Goal: Task Accomplishment & Management: Manage account settings

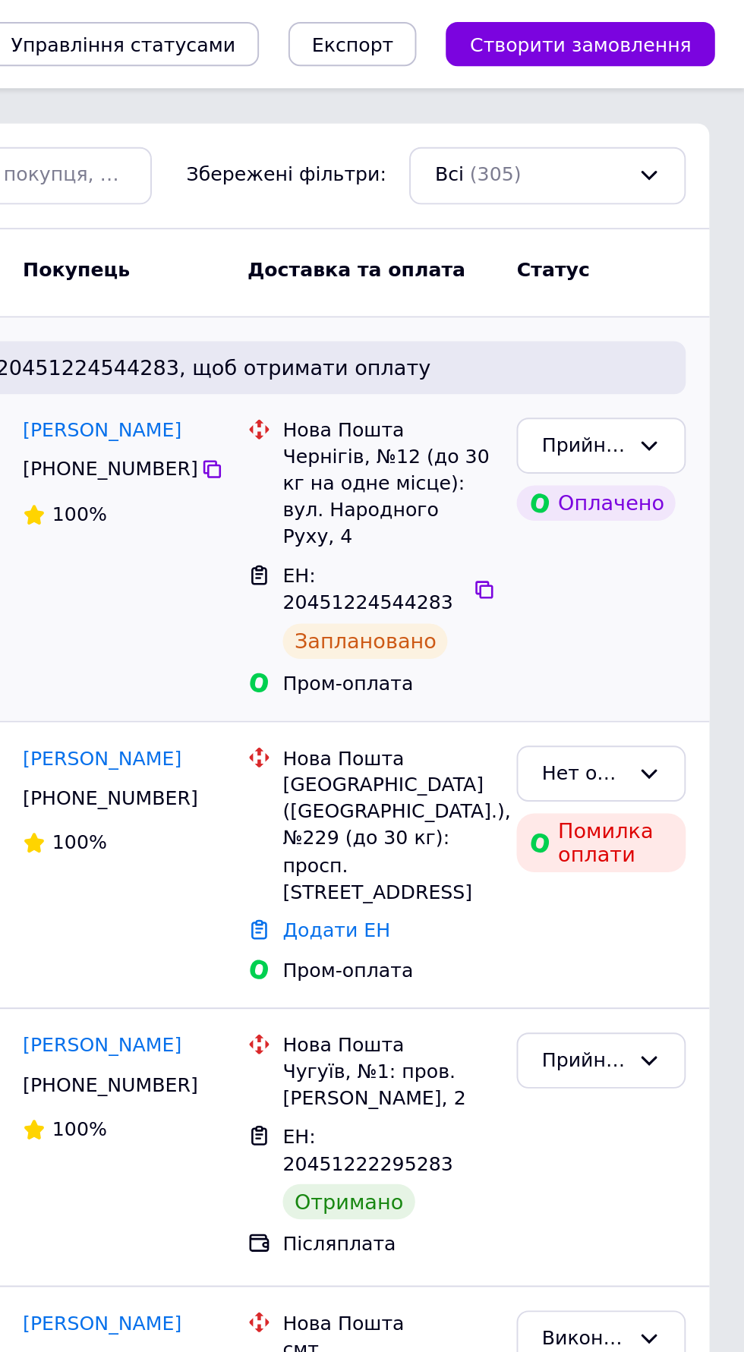
click at [629, 311] on div "Прийнято Оплачено" at bounding box center [669, 288] width 99 height 156
click at [608, 300] on icon at bounding box center [609, 304] width 9 height 9
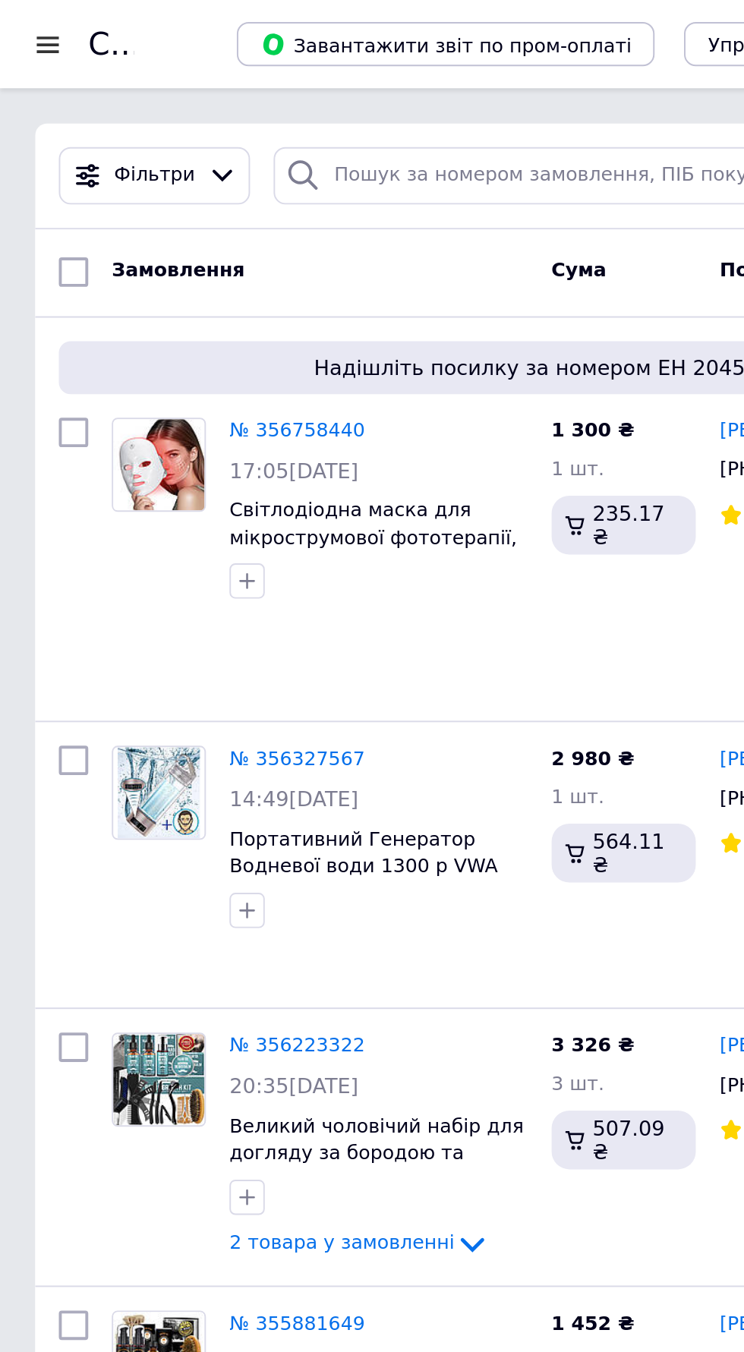
click at [18, 22] on div at bounding box center [24, 23] width 19 height 14
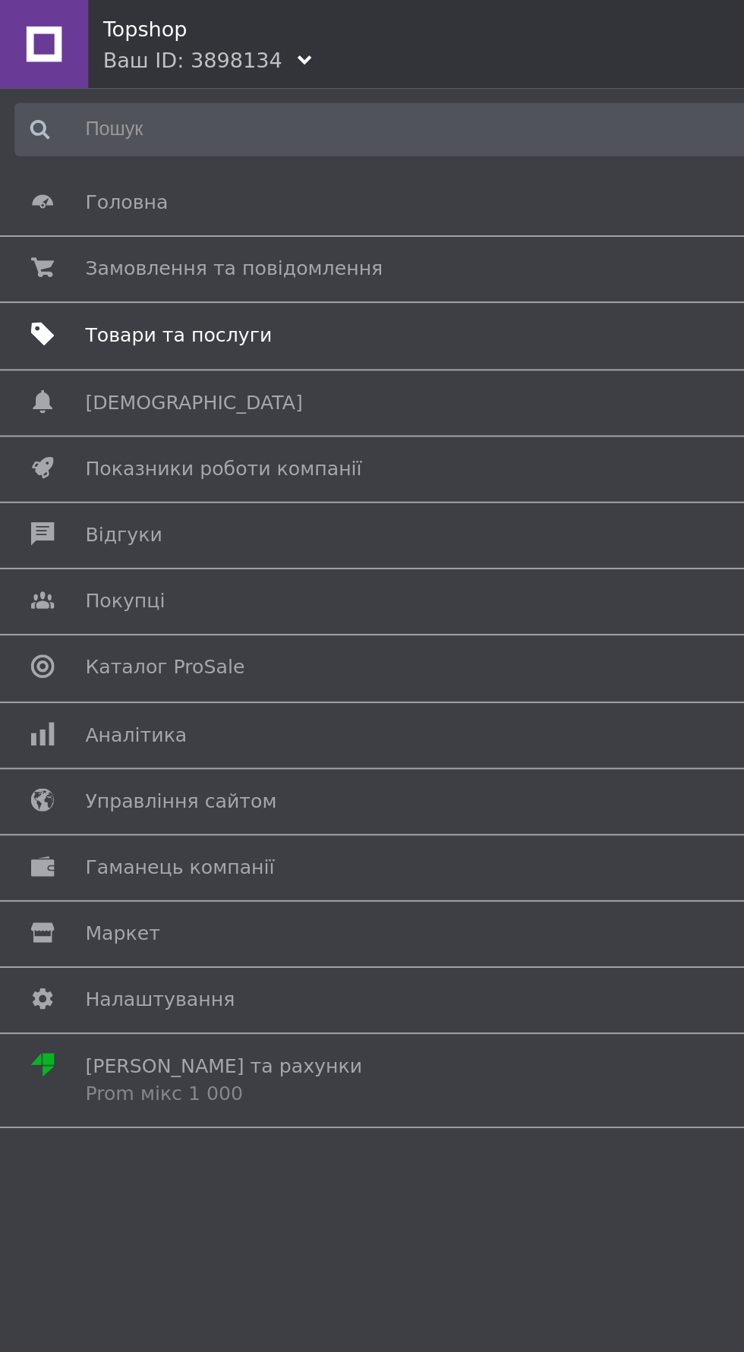
click at [84, 175] on span "Товари та послуги" at bounding box center [92, 173] width 96 height 14
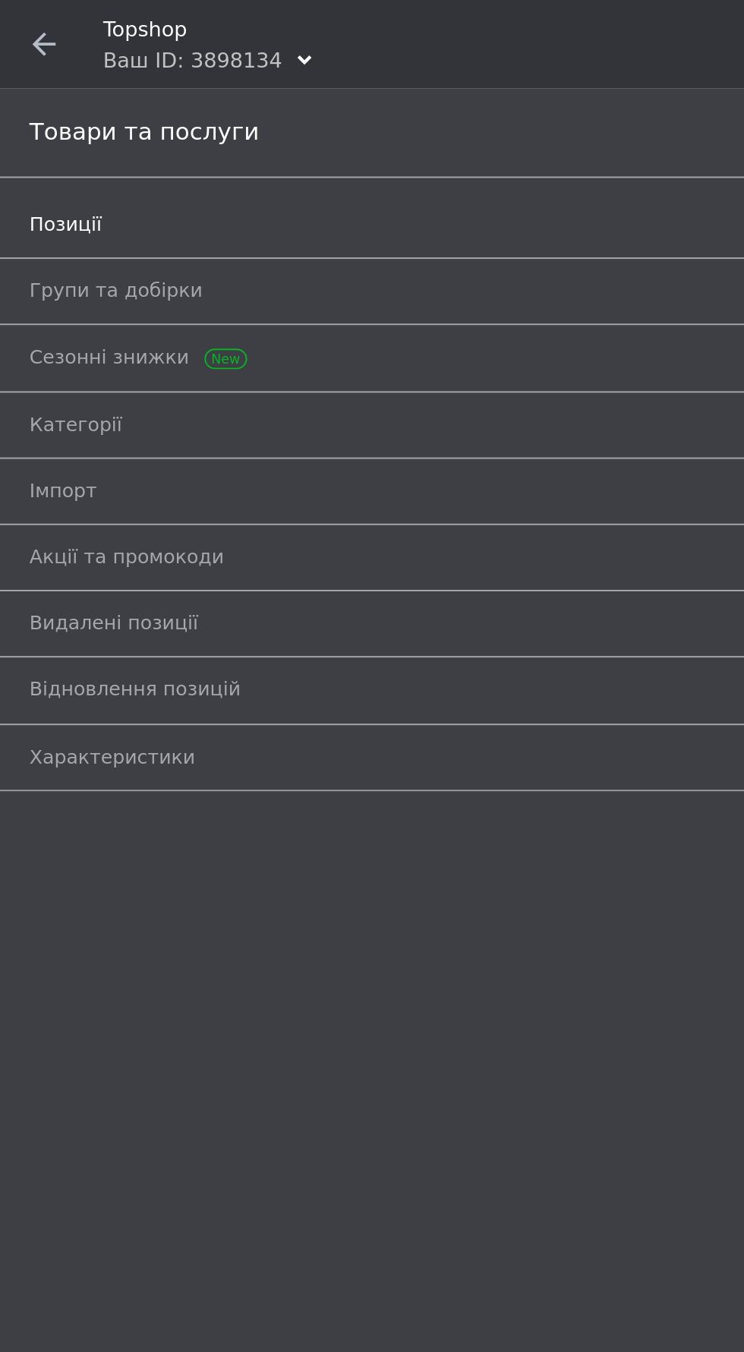
click at [37, 125] on link "Позиції" at bounding box center [375, 116] width 721 height 26
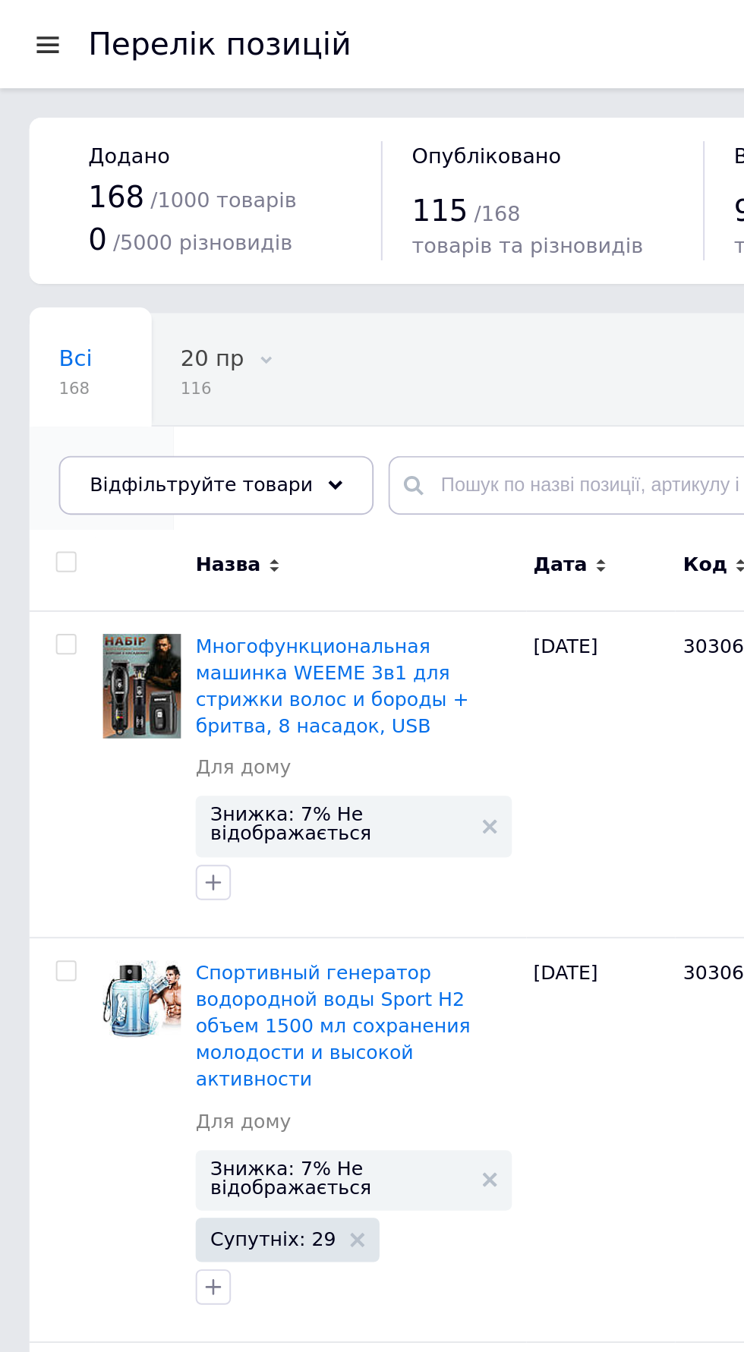
click at [59, 236] on span "20 %" at bounding box center [44, 243] width 29 height 14
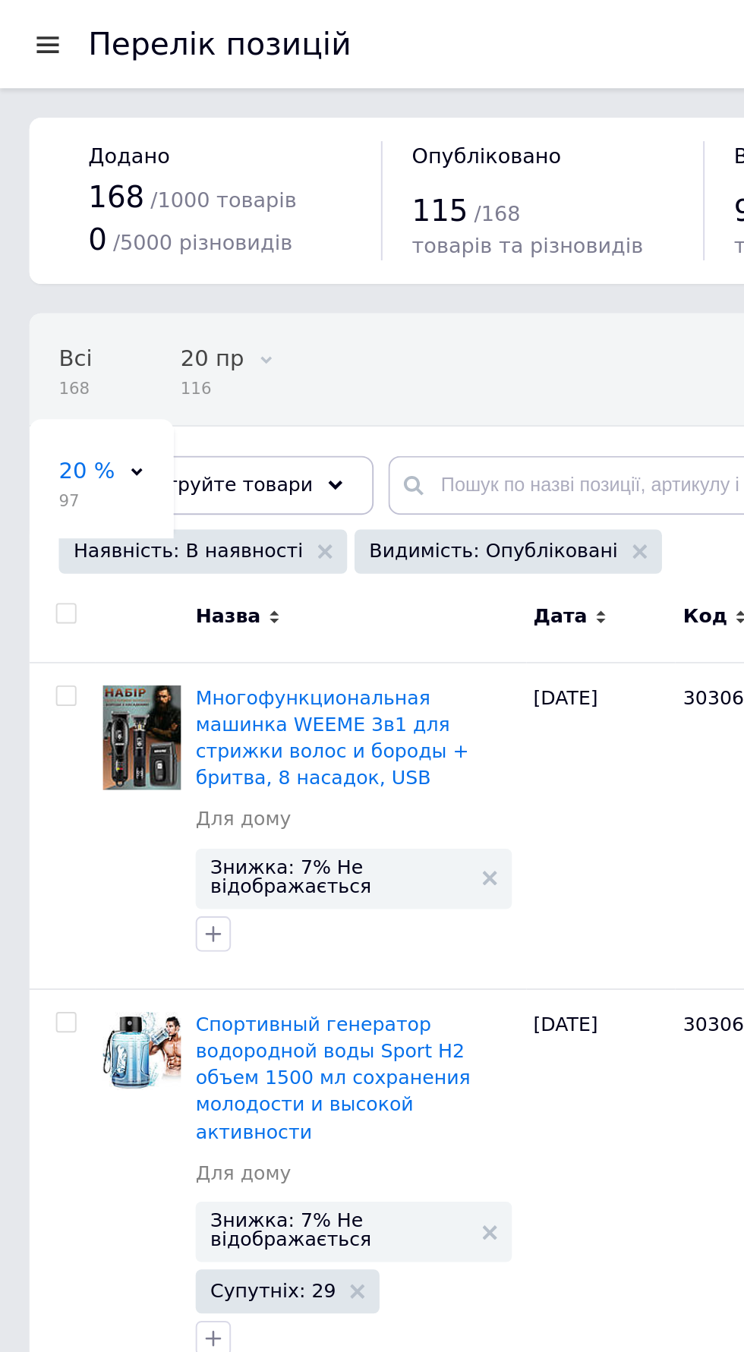
click at [36, 318] on input "checkbox" at bounding box center [34, 317] width 10 height 10
checkbox input "true"
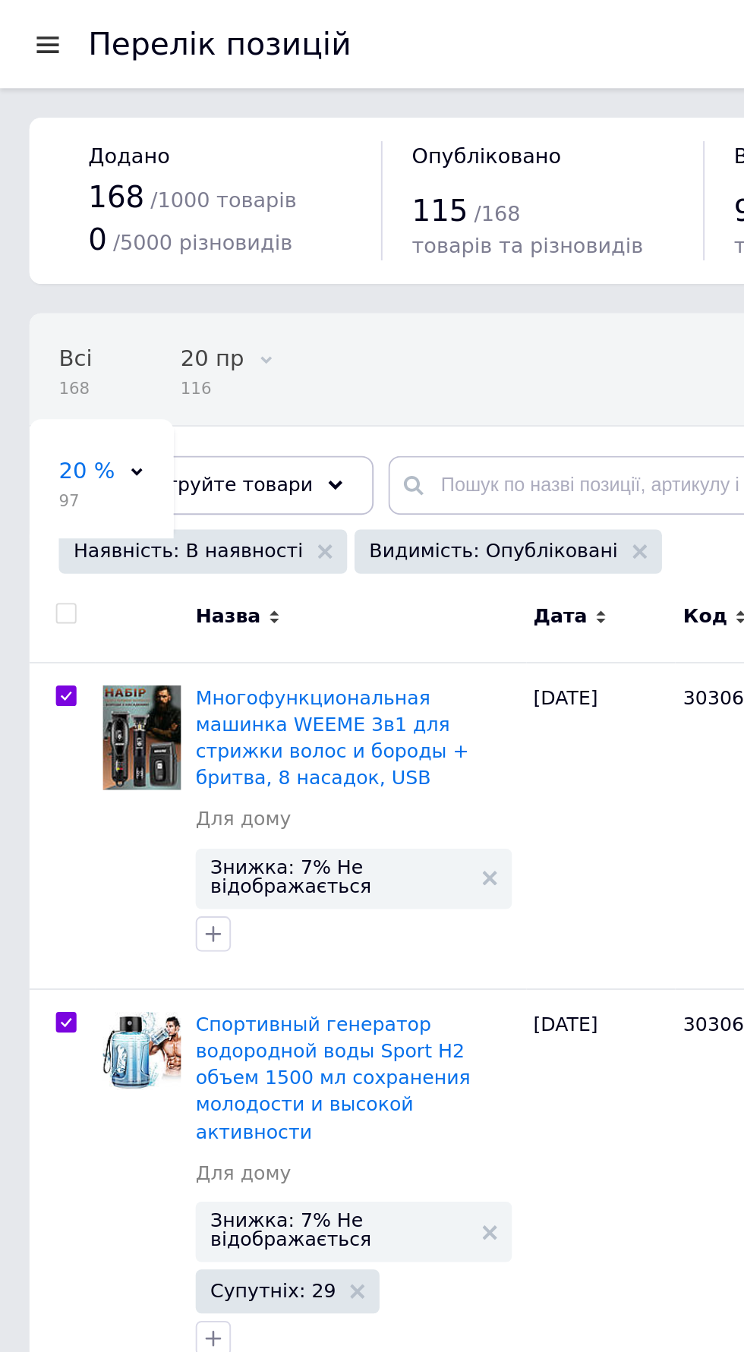
checkbox input "true"
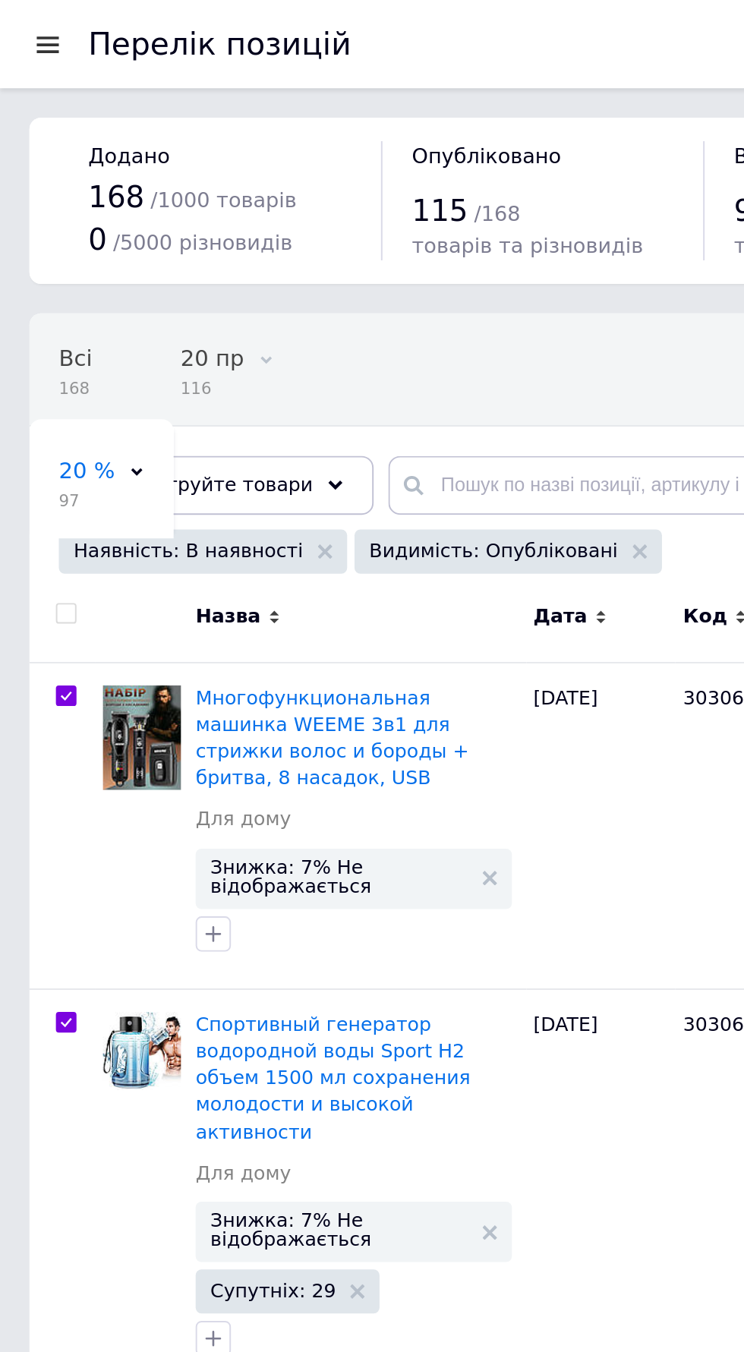
checkbox input "true"
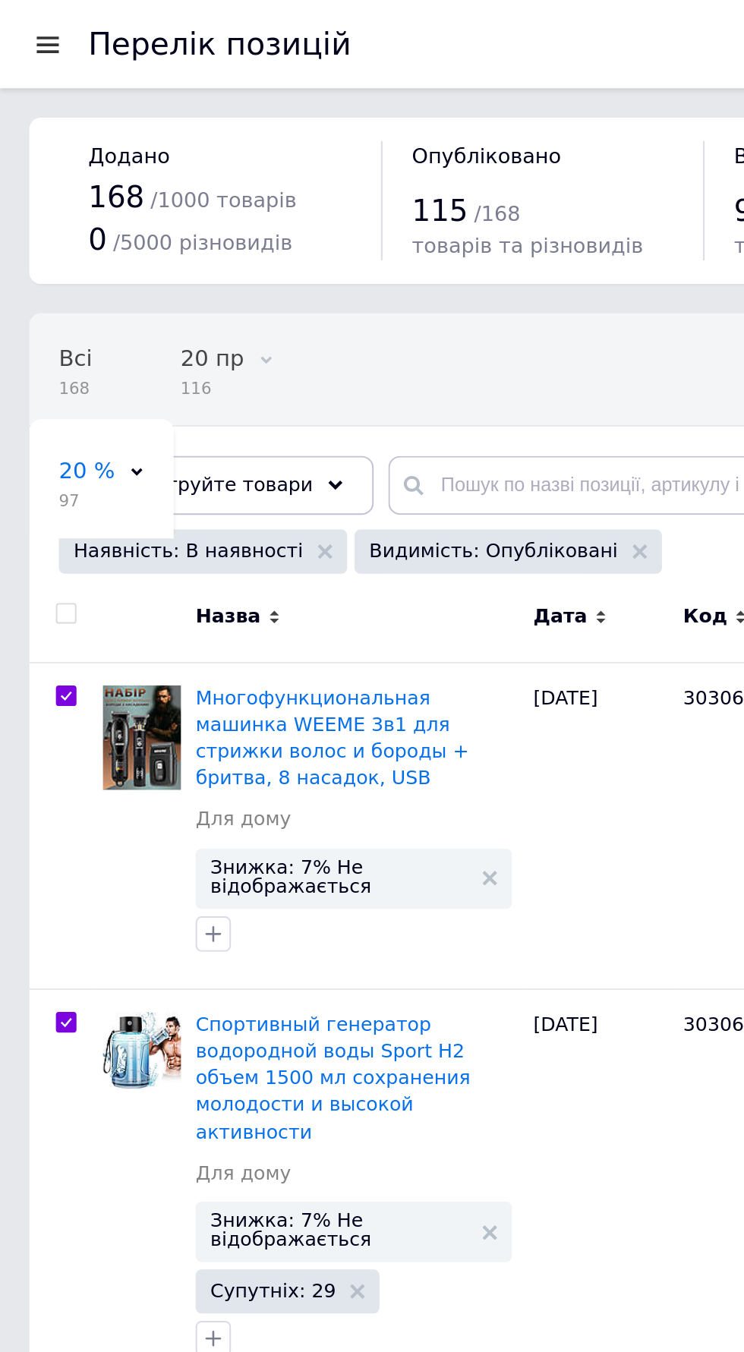
checkbox input "true"
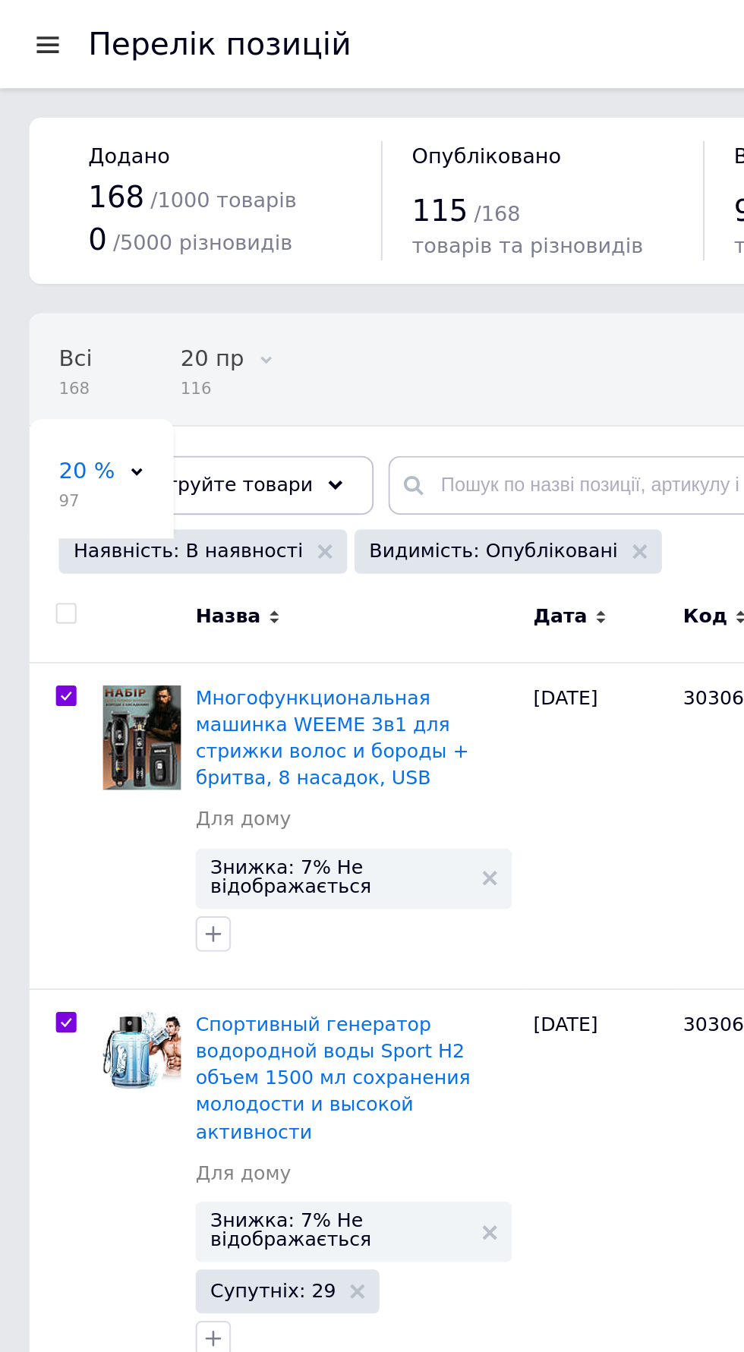
checkbox input "true"
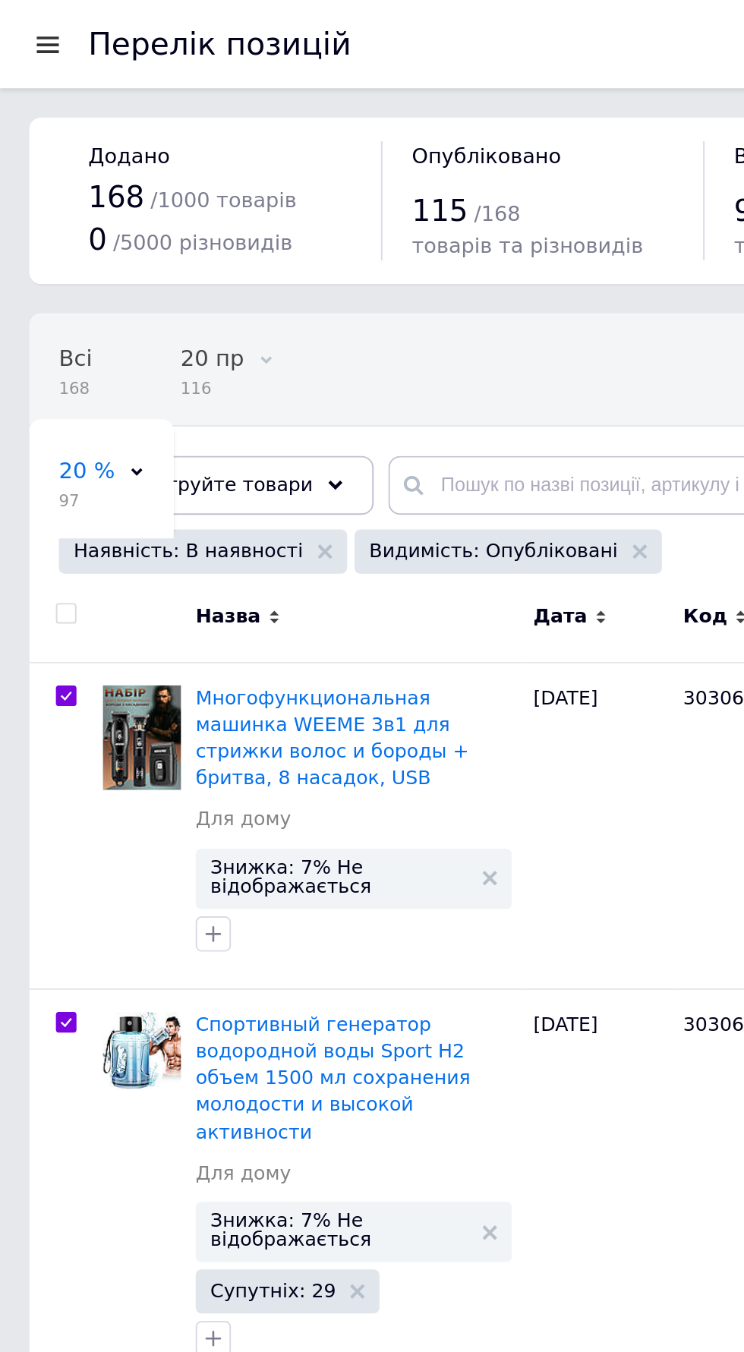
checkbox input "true"
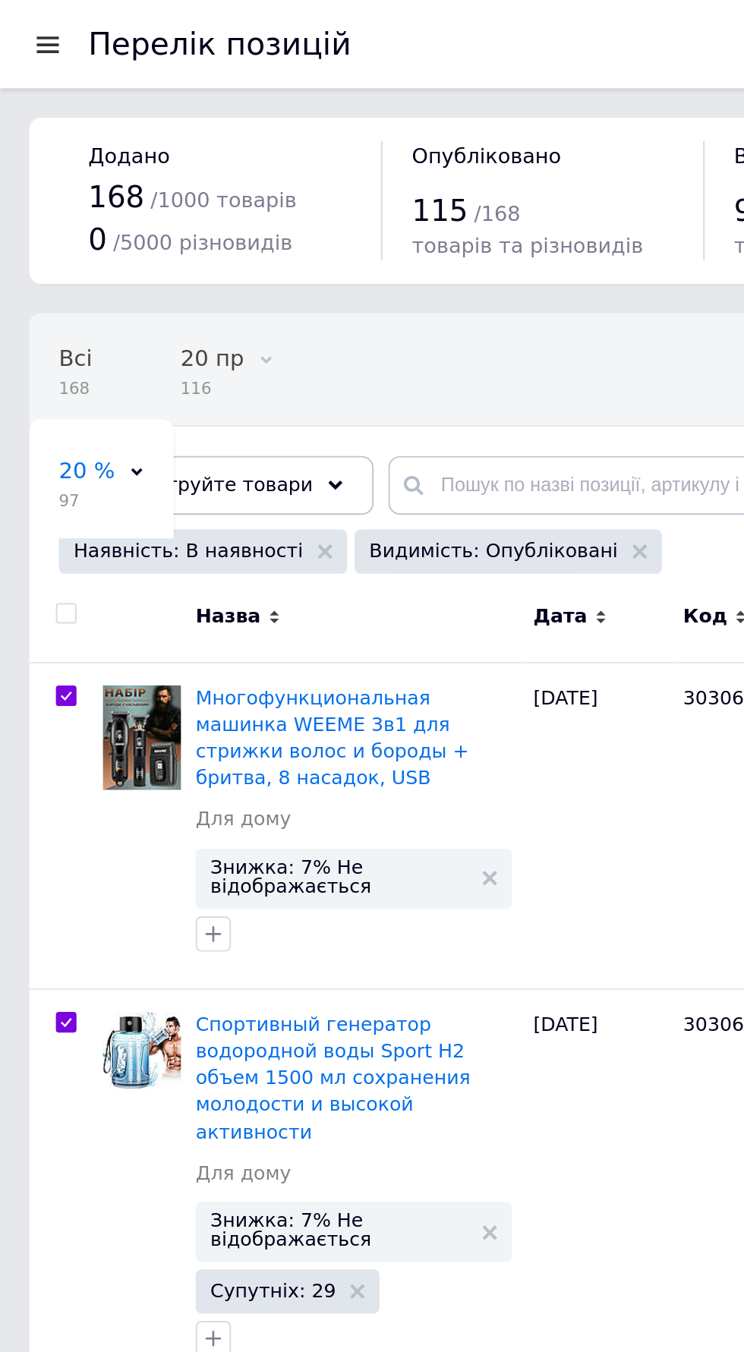
checkbox input "true"
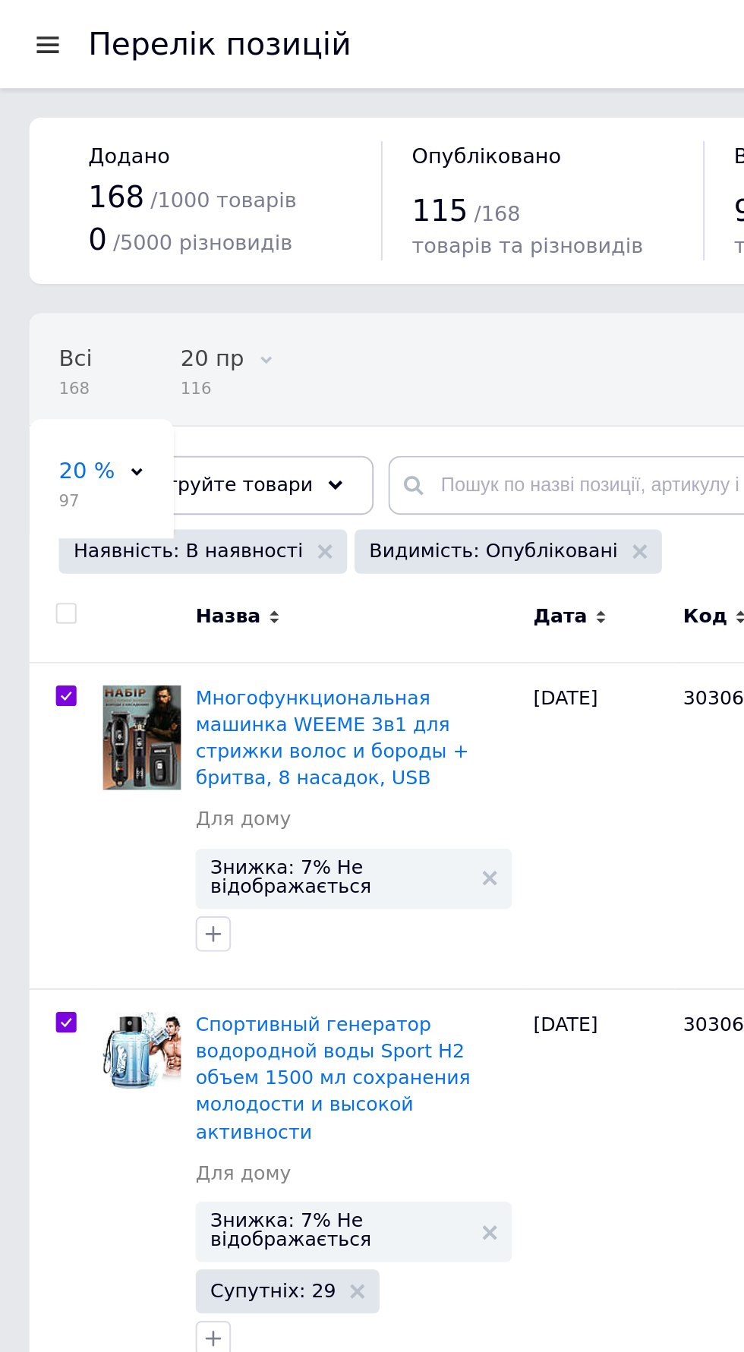
checkbox input "true"
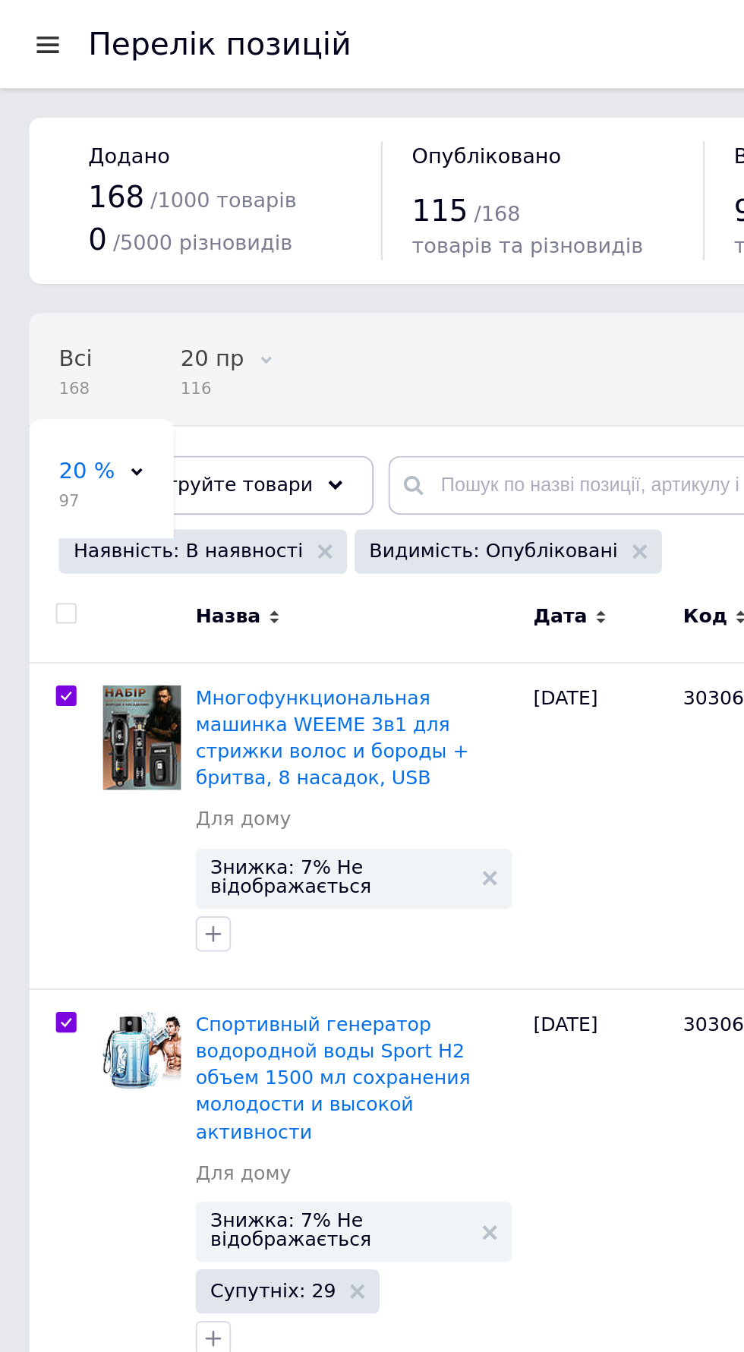
checkbox input "true"
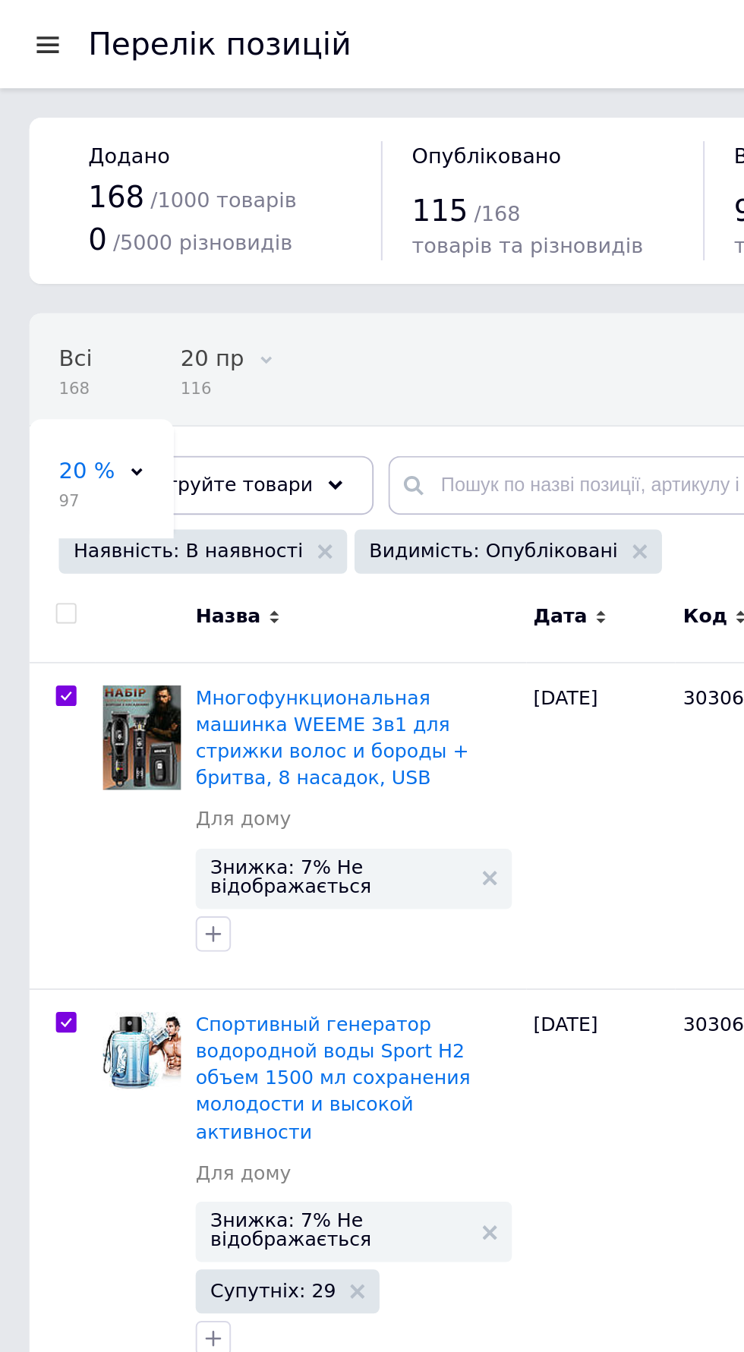
checkbox input "true"
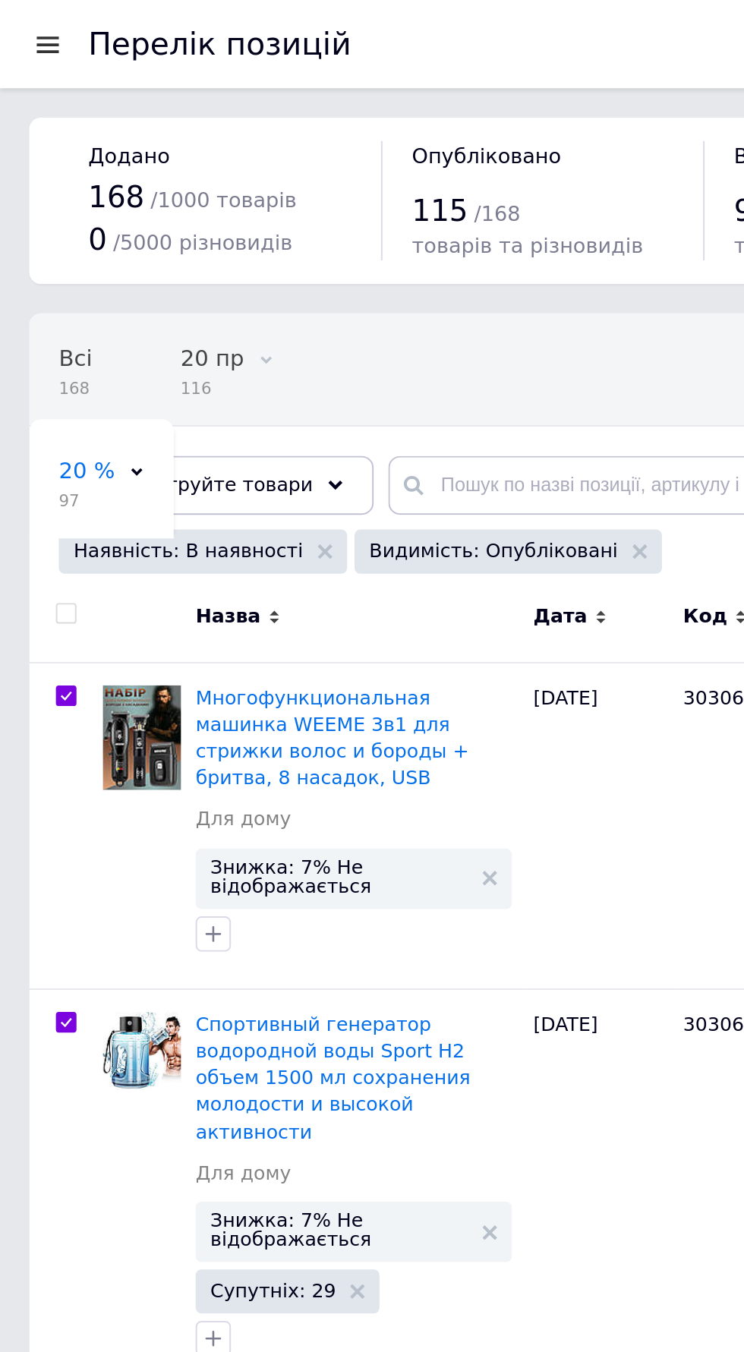
checkbox input "true"
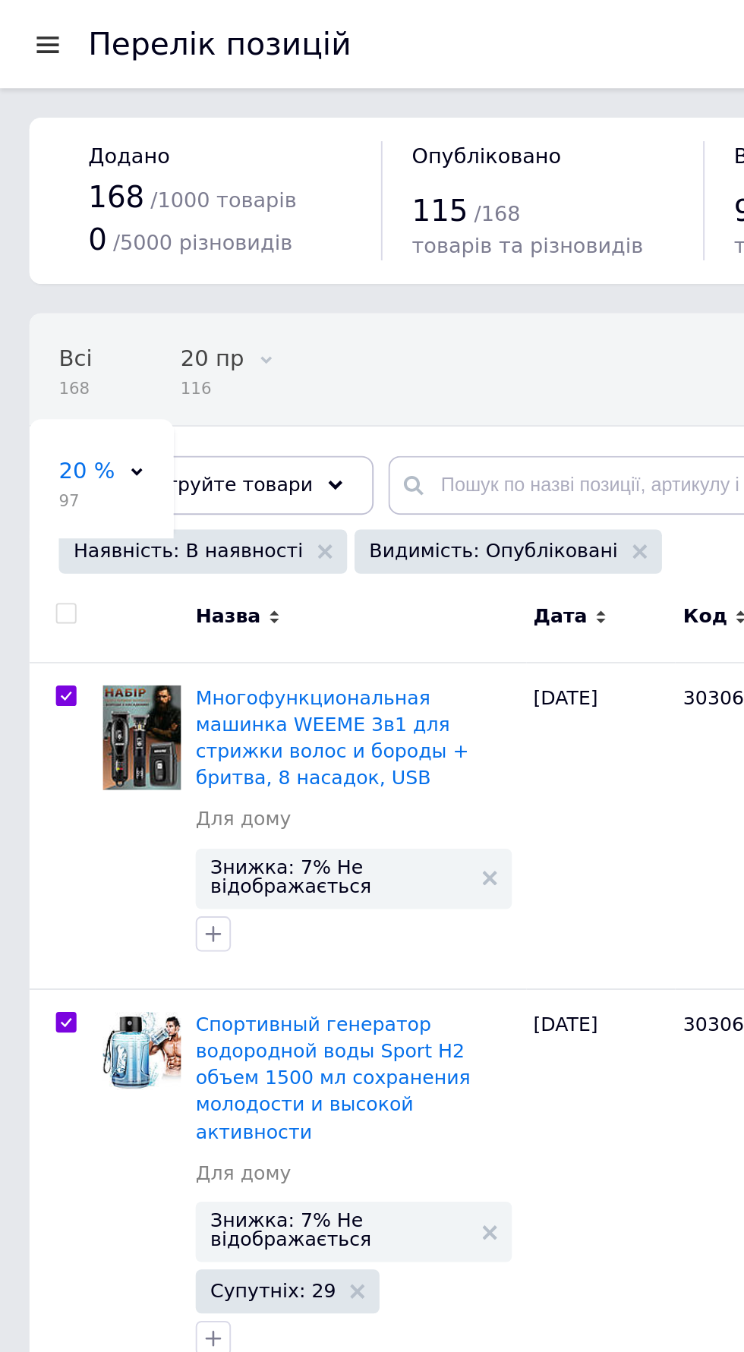
checkbox input "true"
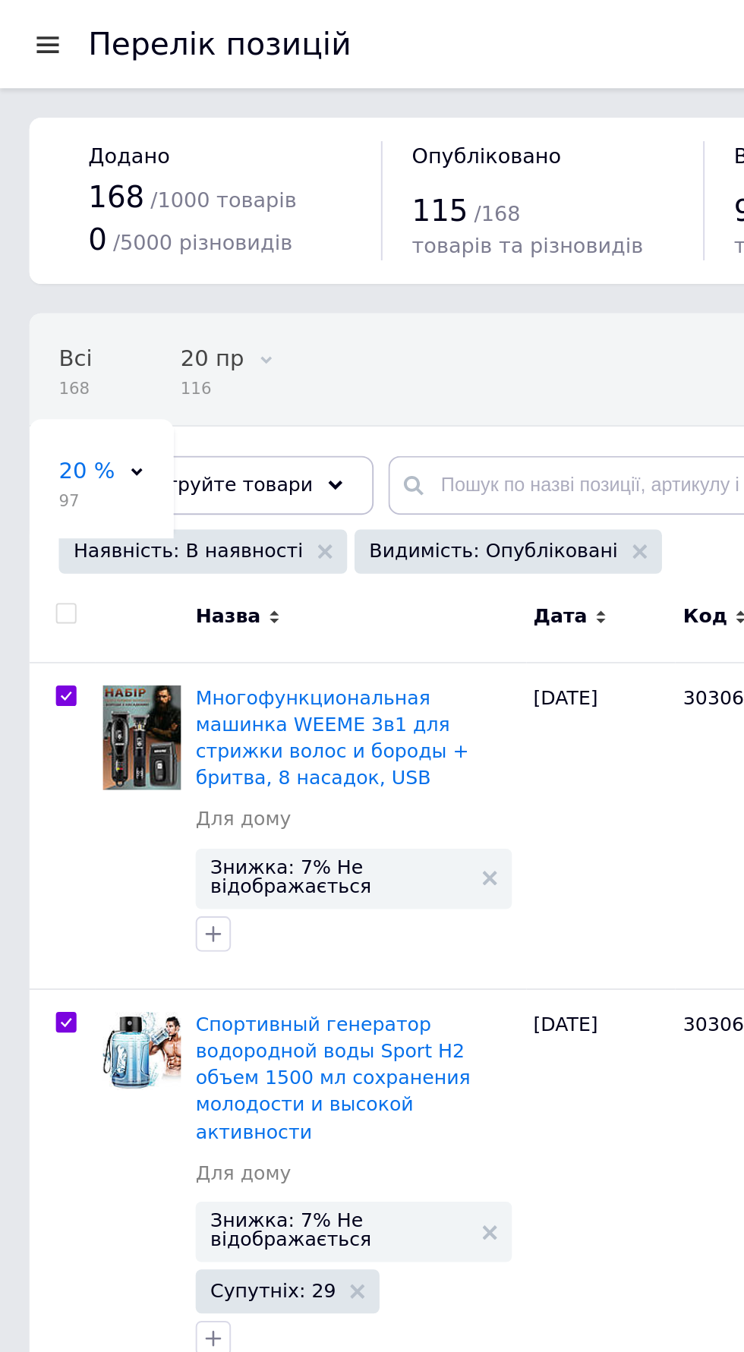
checkbox input "true"
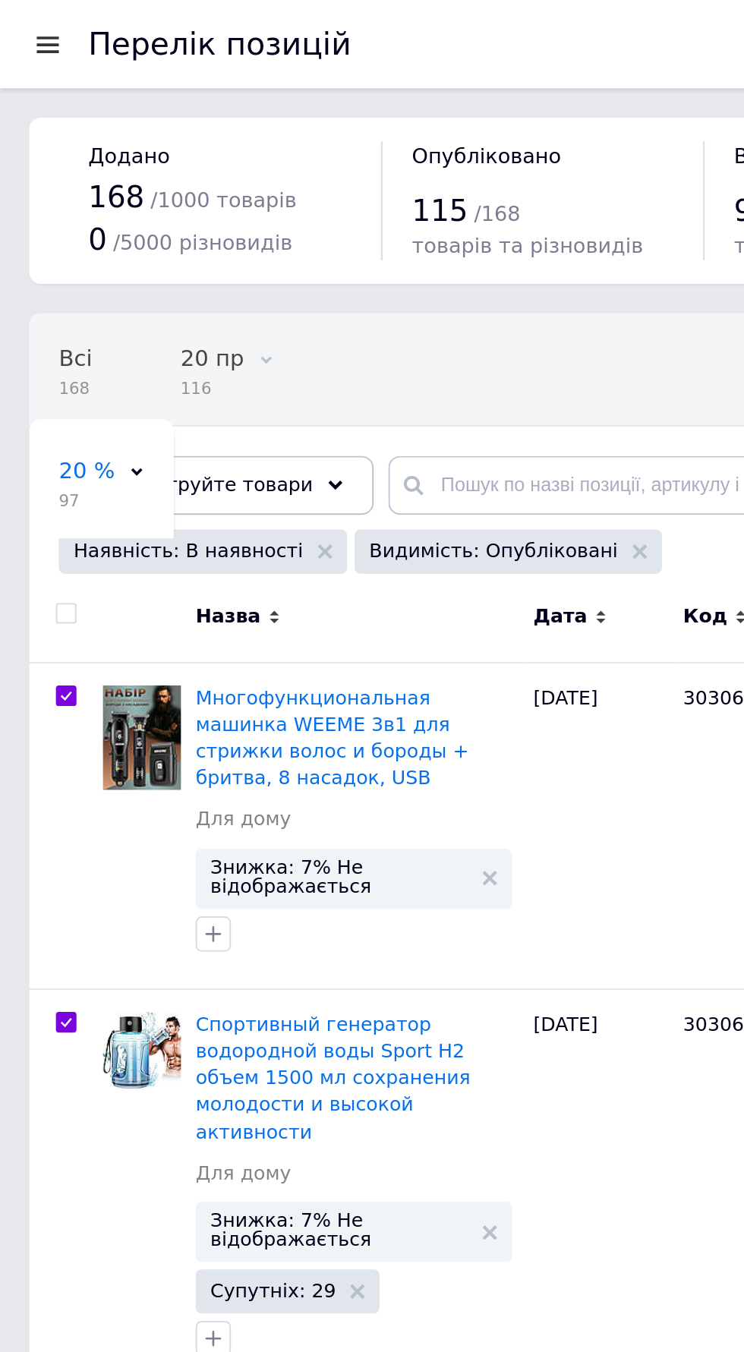
checkbox input "true"
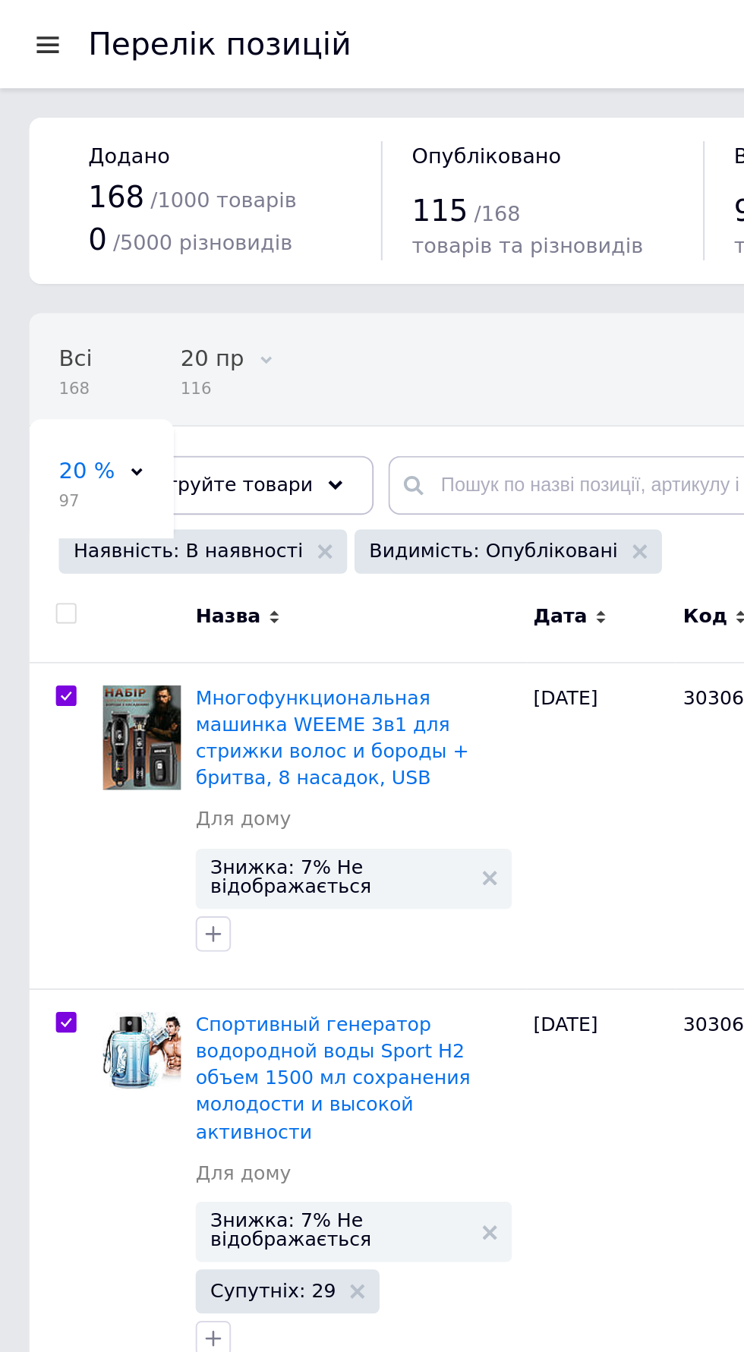
checkbox input "true"
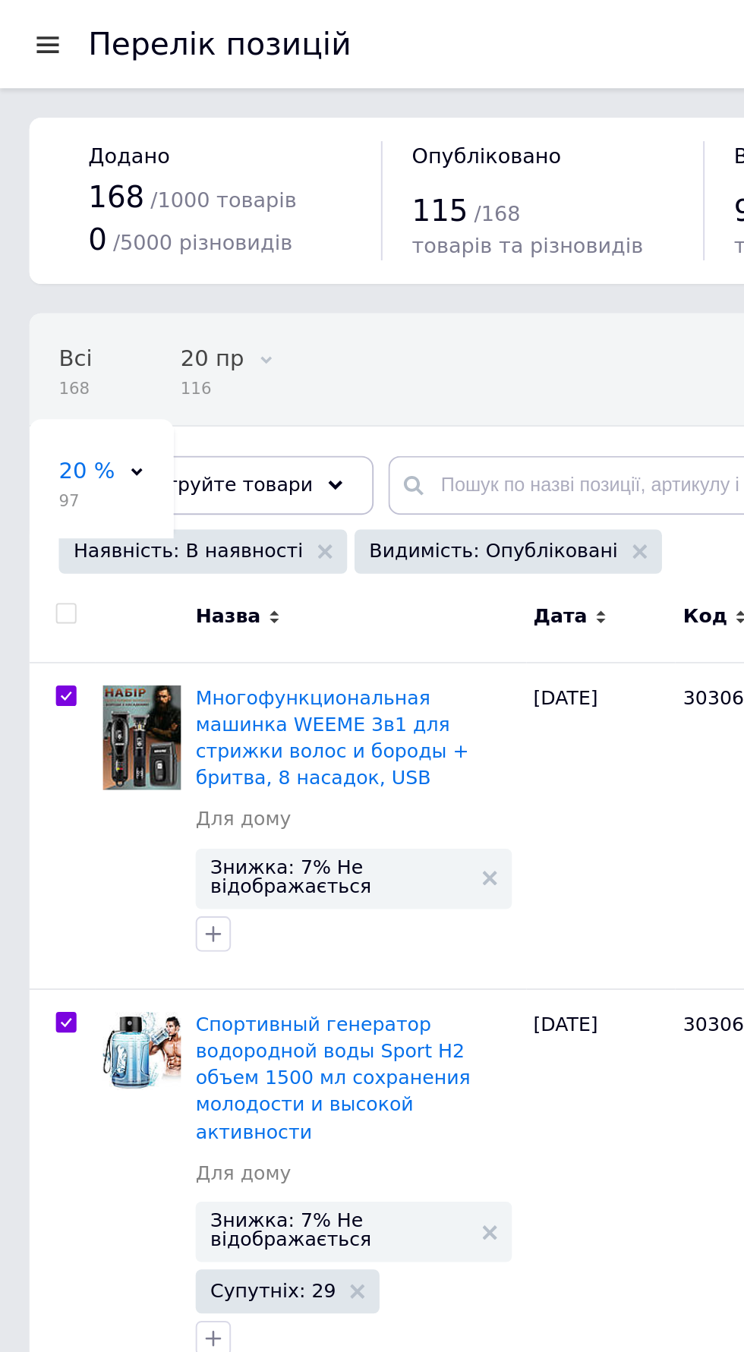
checkbox input "true"
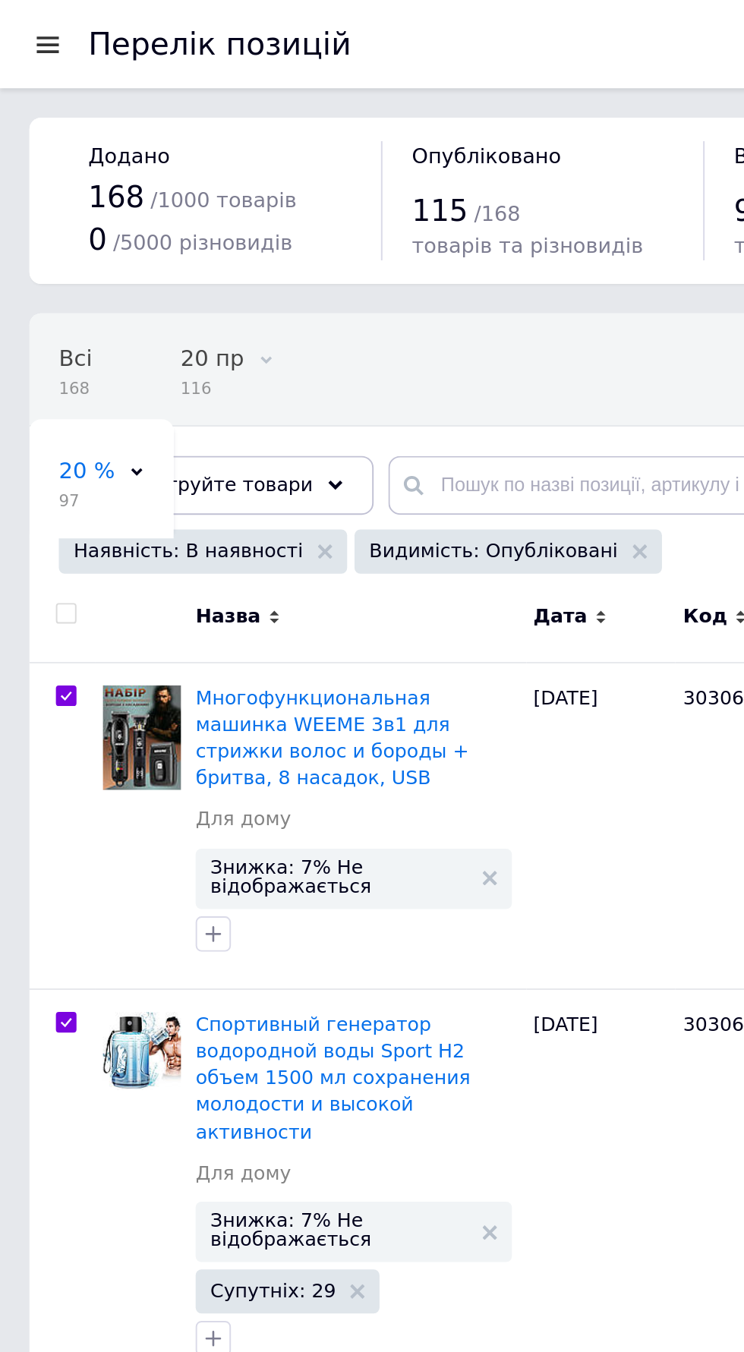
checkbox input "true"
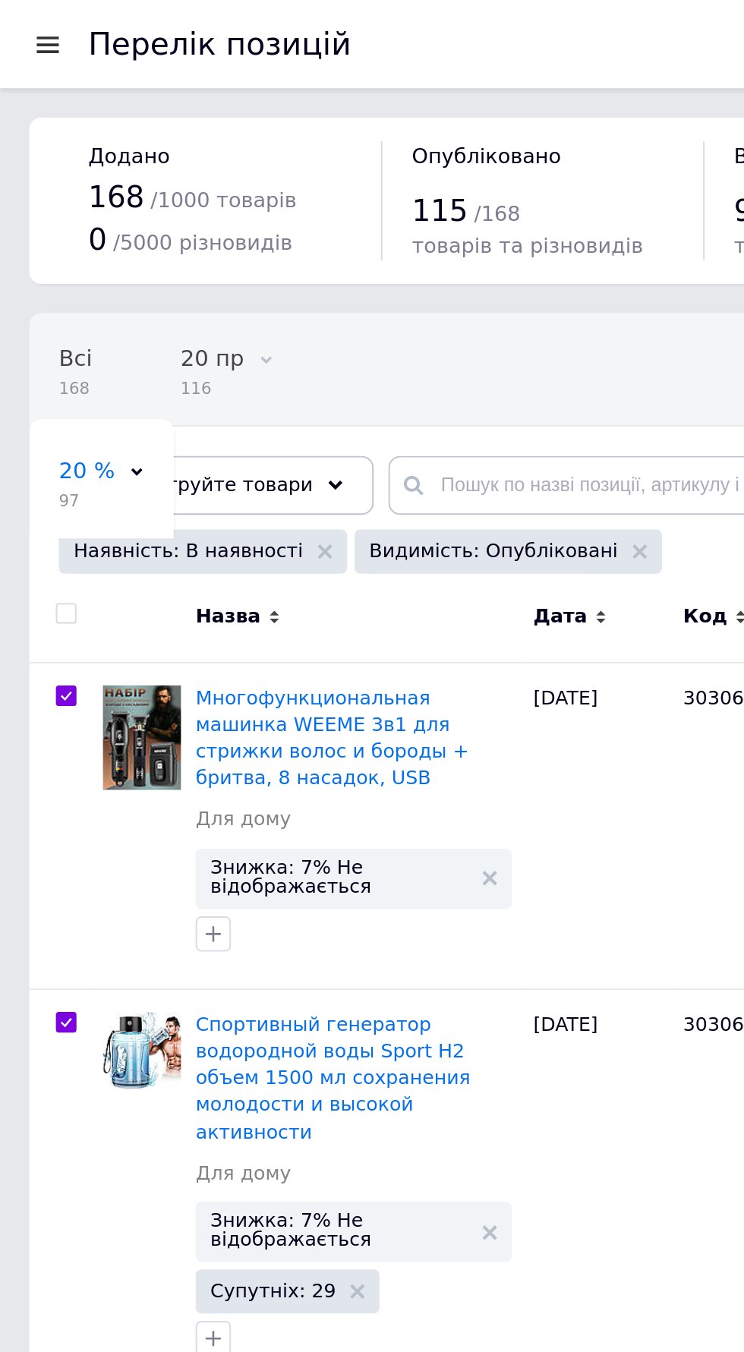
checkbox input "true"
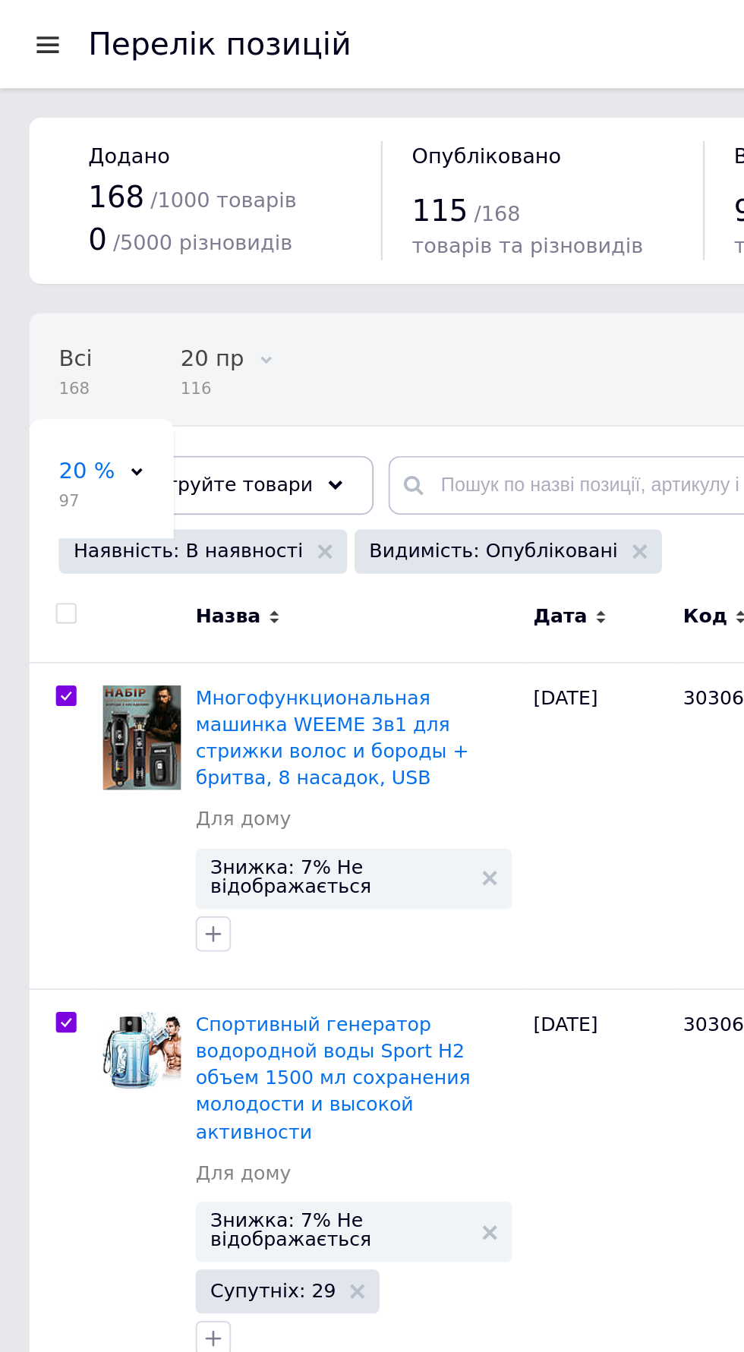
checkbox input "true"
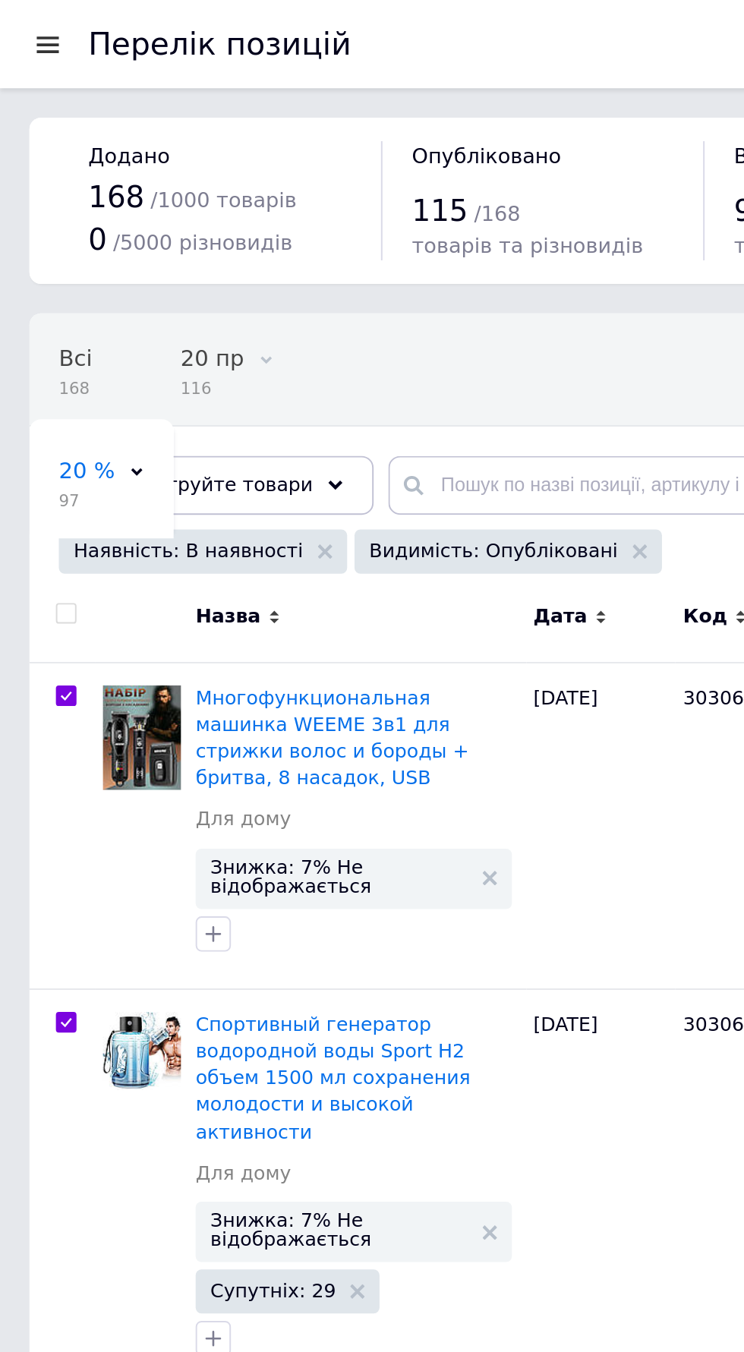
checkbox input "true"
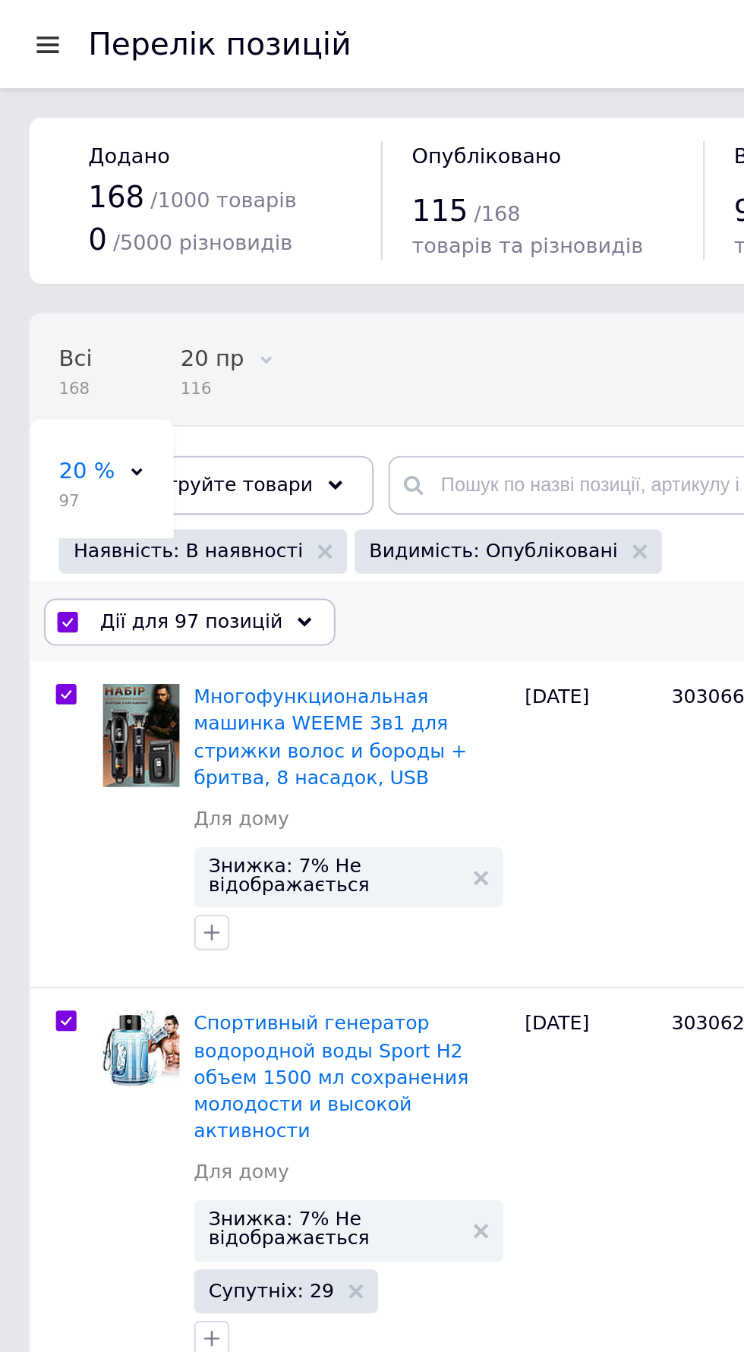
click at [153, 320] on use at bounding box center [157, 320] width 8 height 5
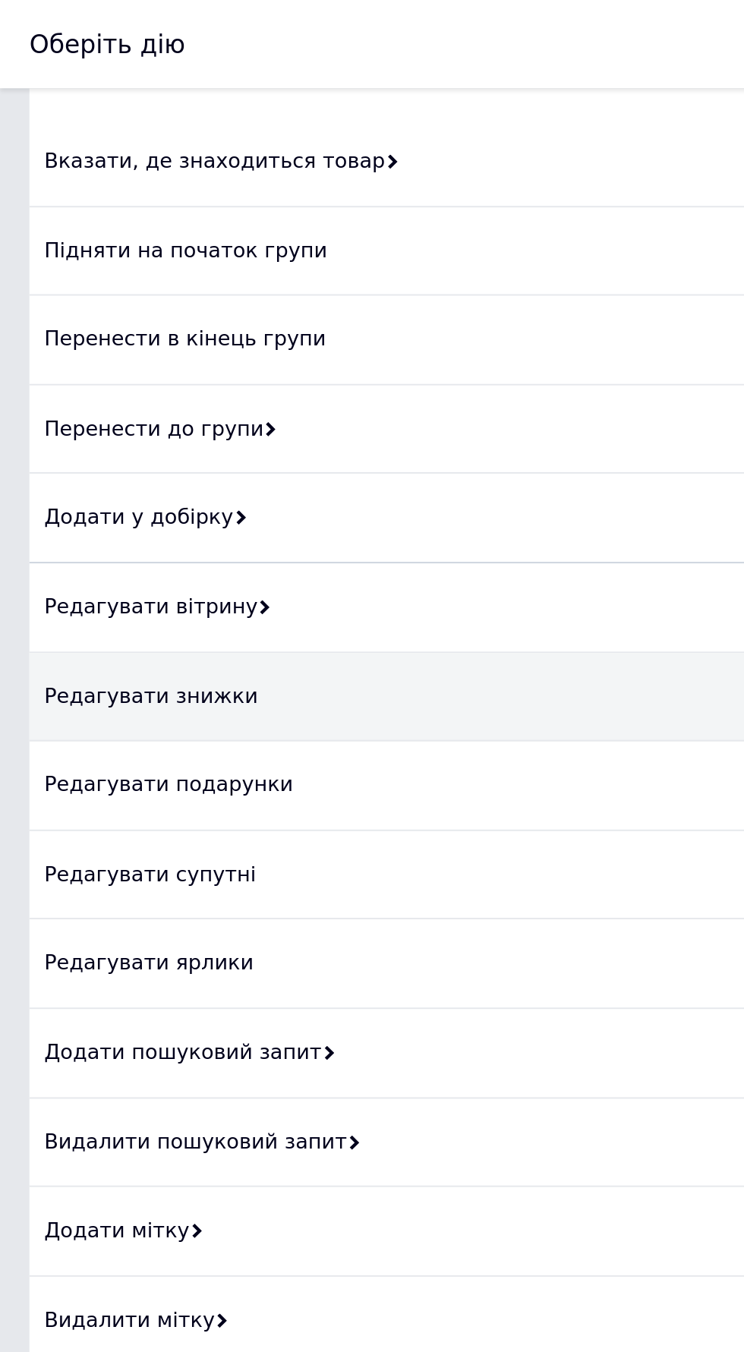
click at [251, 383] on div "Редагувати знижки" at bounding box center [372, 360] width 714 height 46
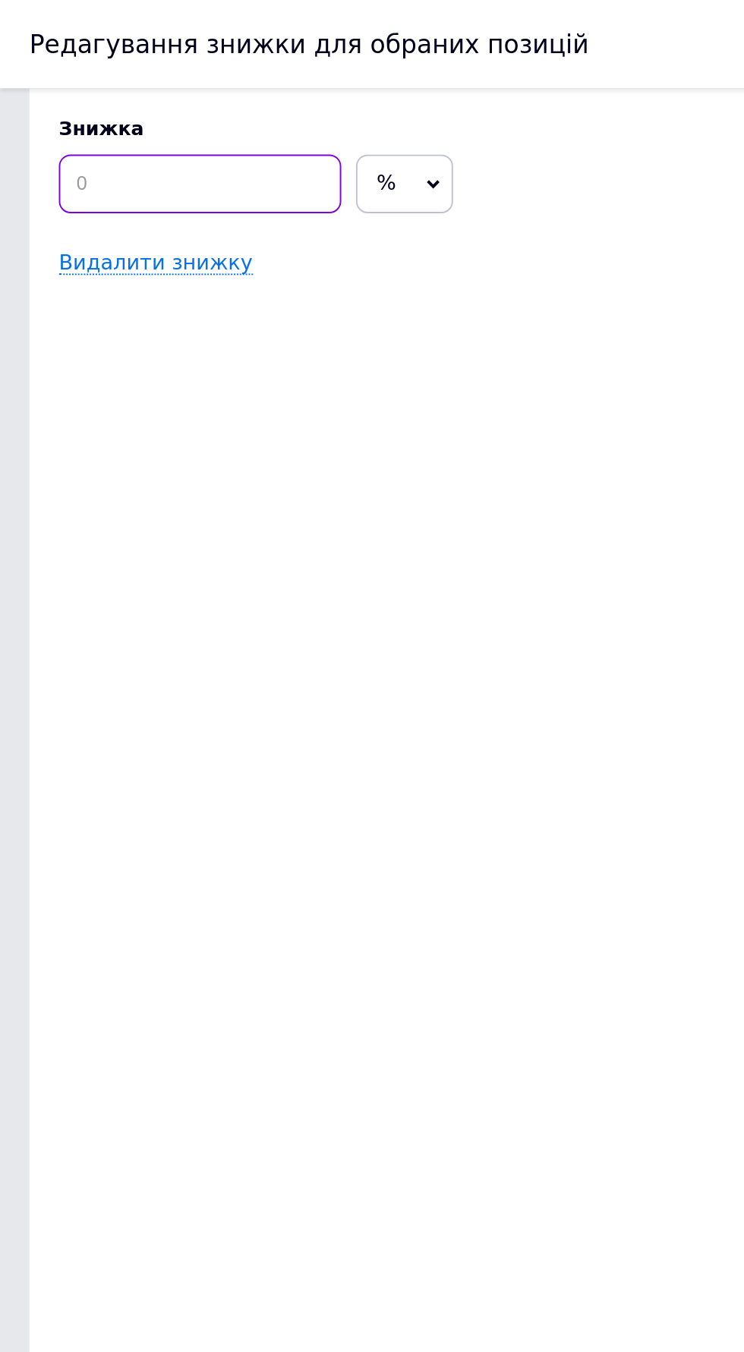
click at [93, 93] on input at bounding box center [103, 95] width 146 height 30
type input "10"
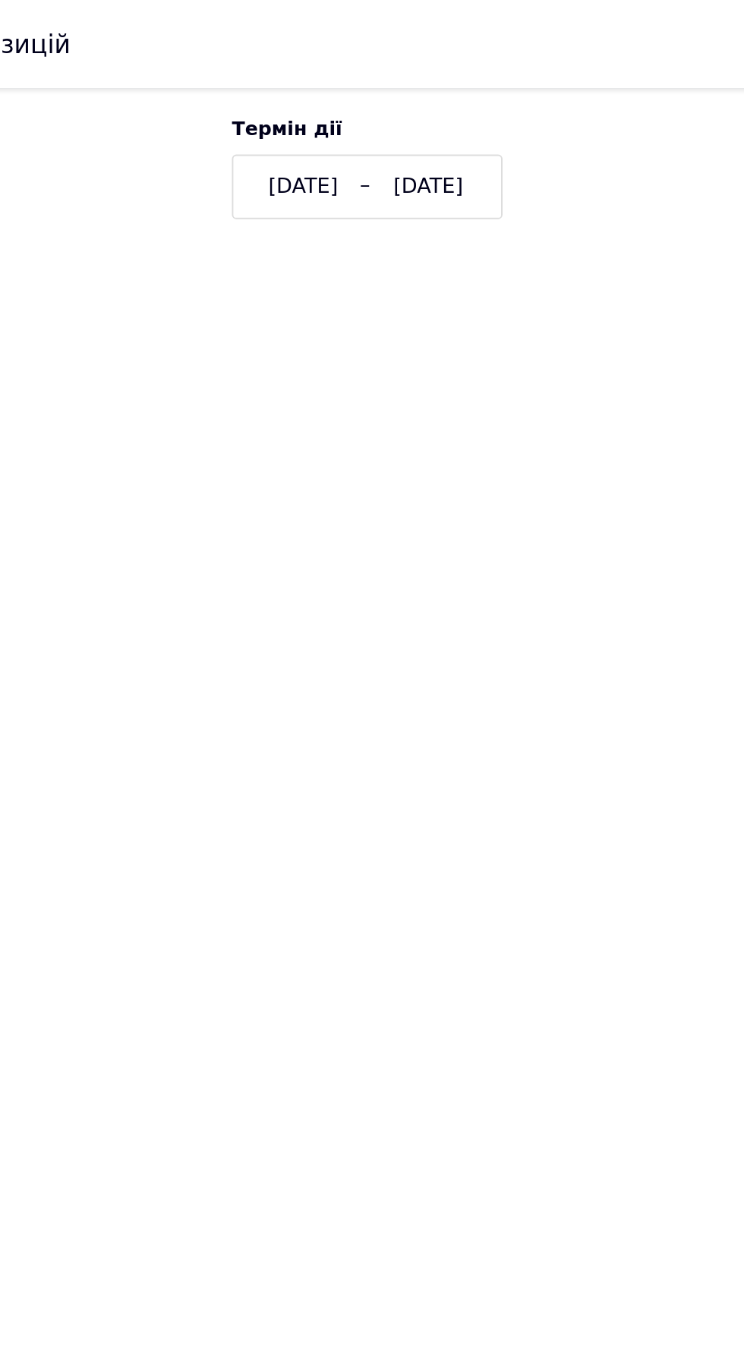
click at [498, 95] on div "[DATE]" at bounding box center [488, 96] width 57 height 15
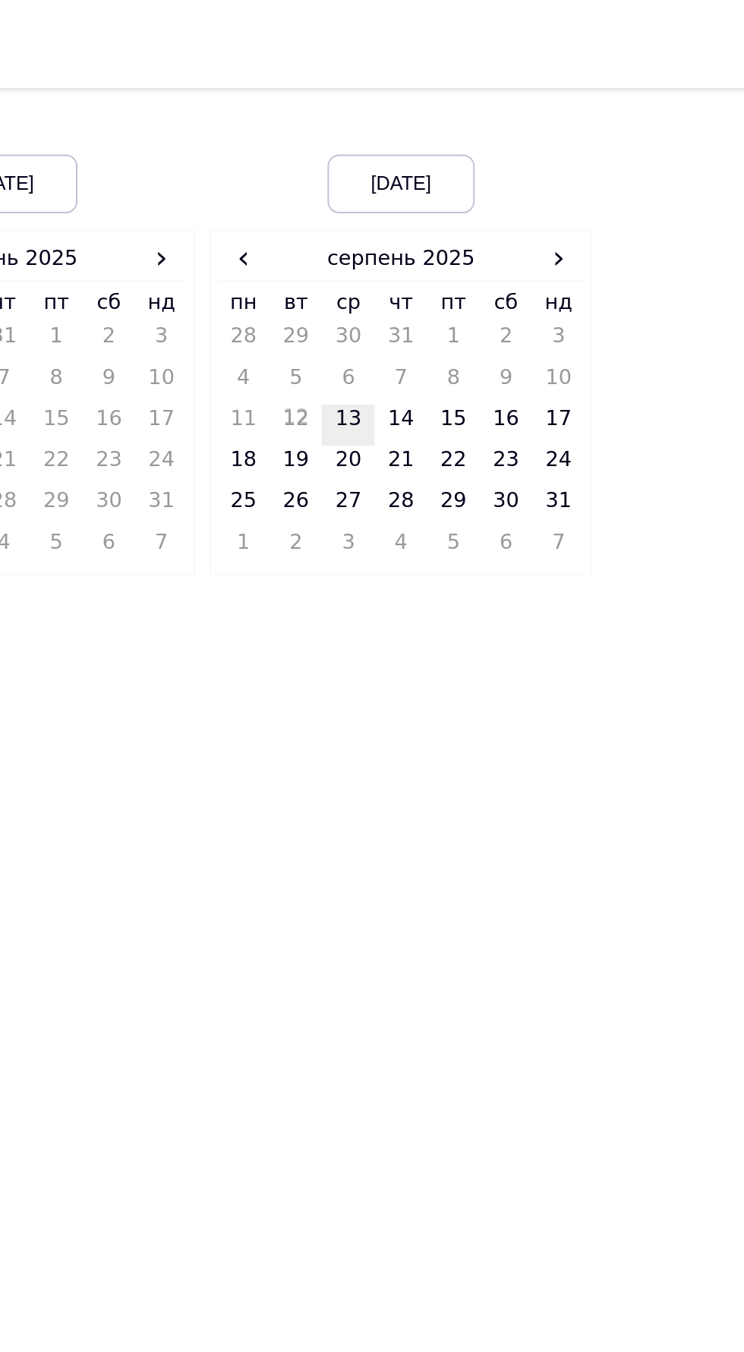
click at [449, 216] on td "13" at bounding box center [447, 219] width 27 height 21
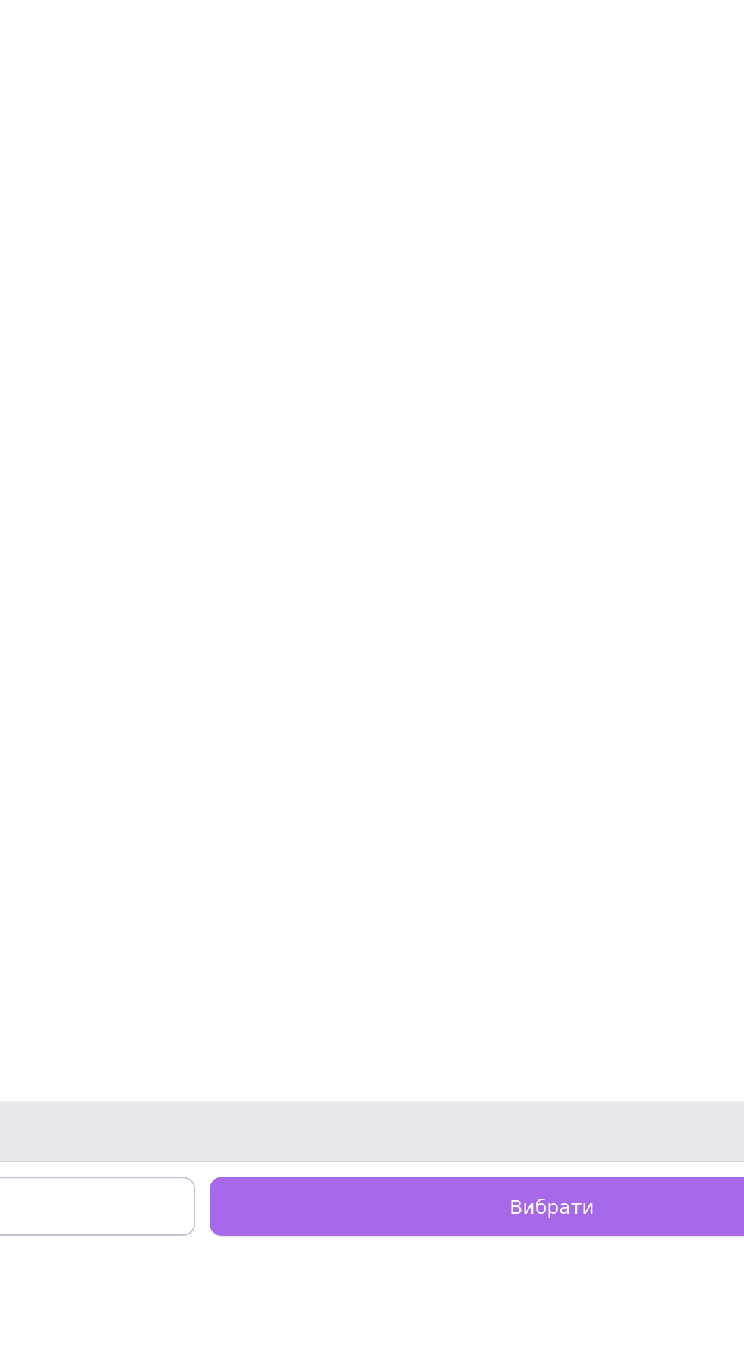
click at [592, 1345] on button "Вибрати" at bounding box center [552, 1329] width 353 height 30
click at [590, 1345] on button "Зберегти" at bounding box center [552, 1329] width 353 height 30
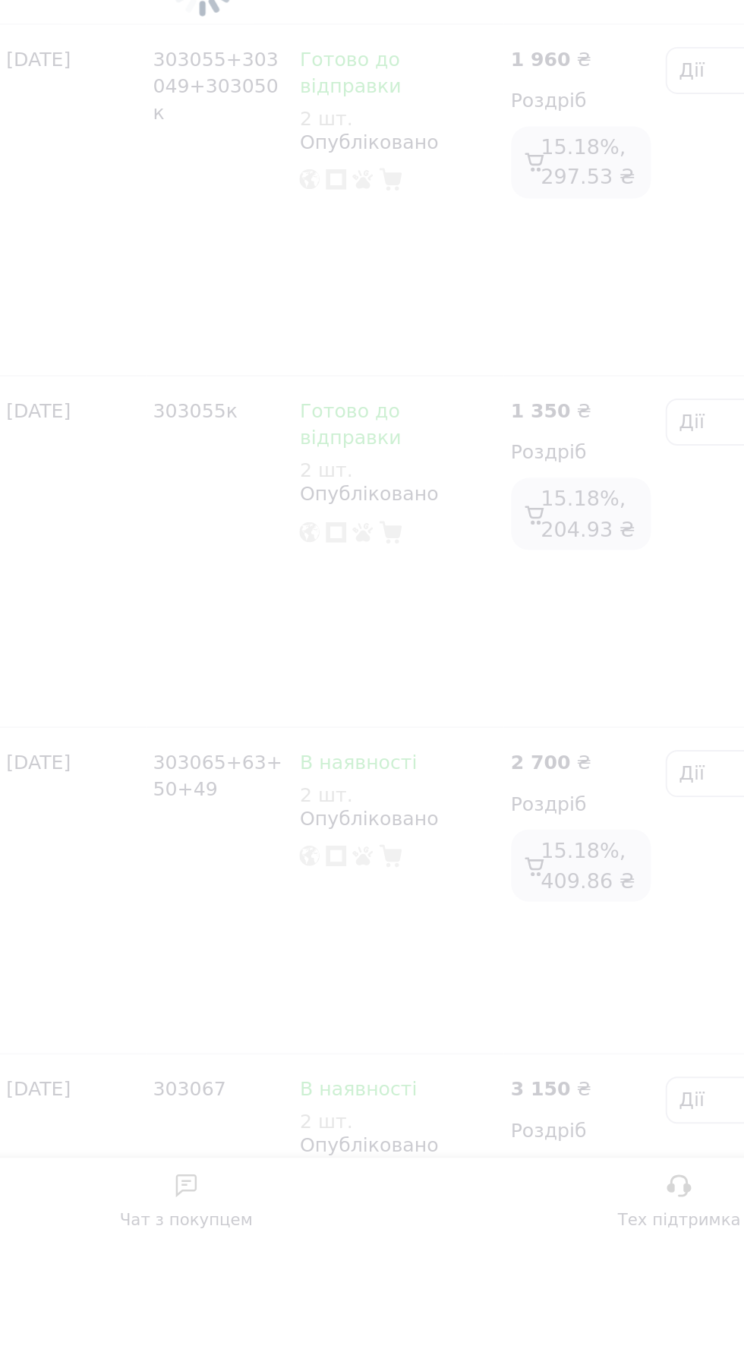
scroll to position [61, 0]
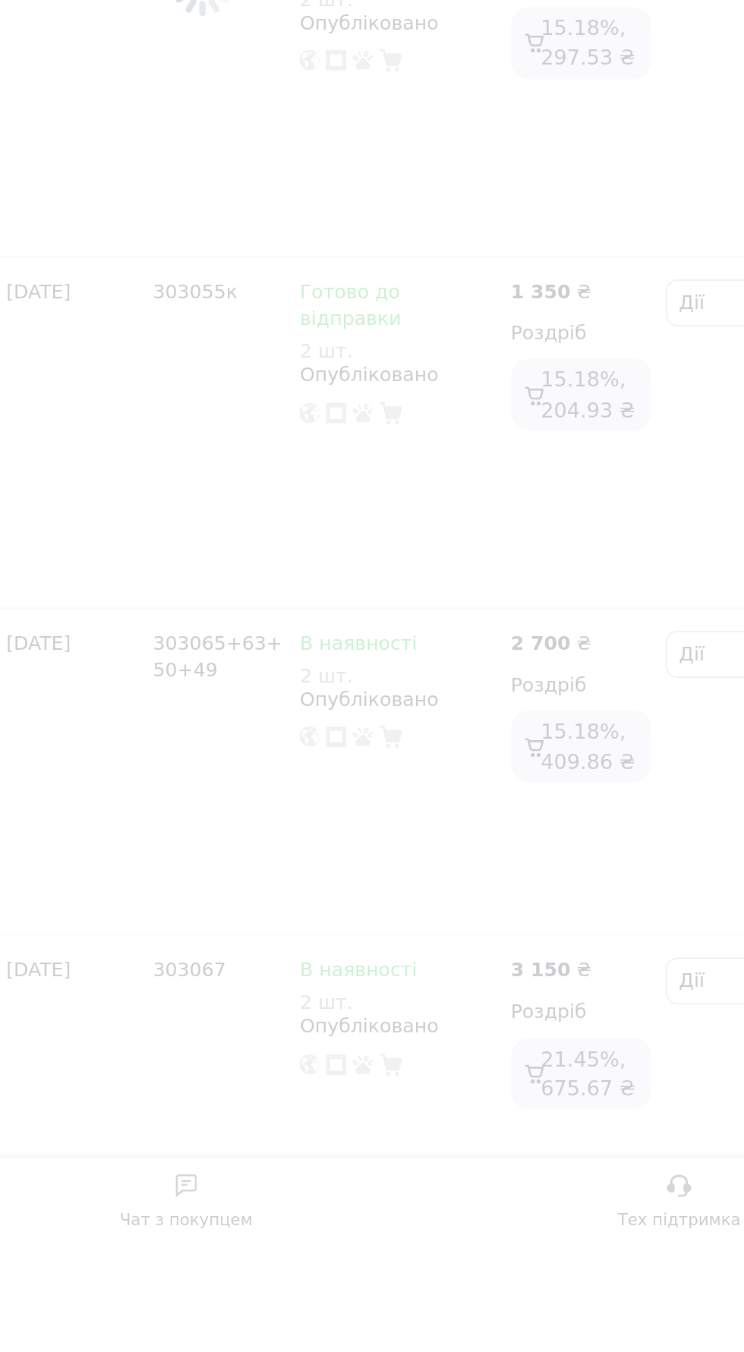
checkbox input "false"
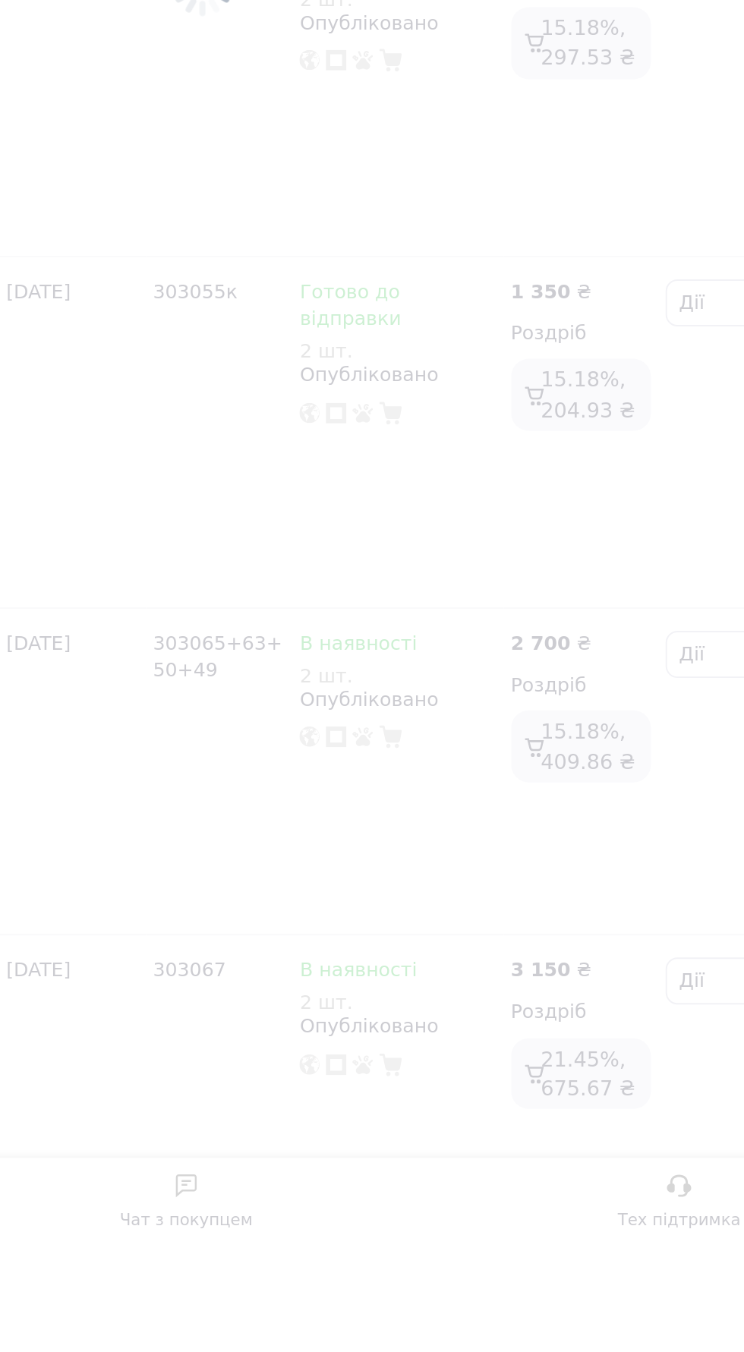
checkbox input "false"
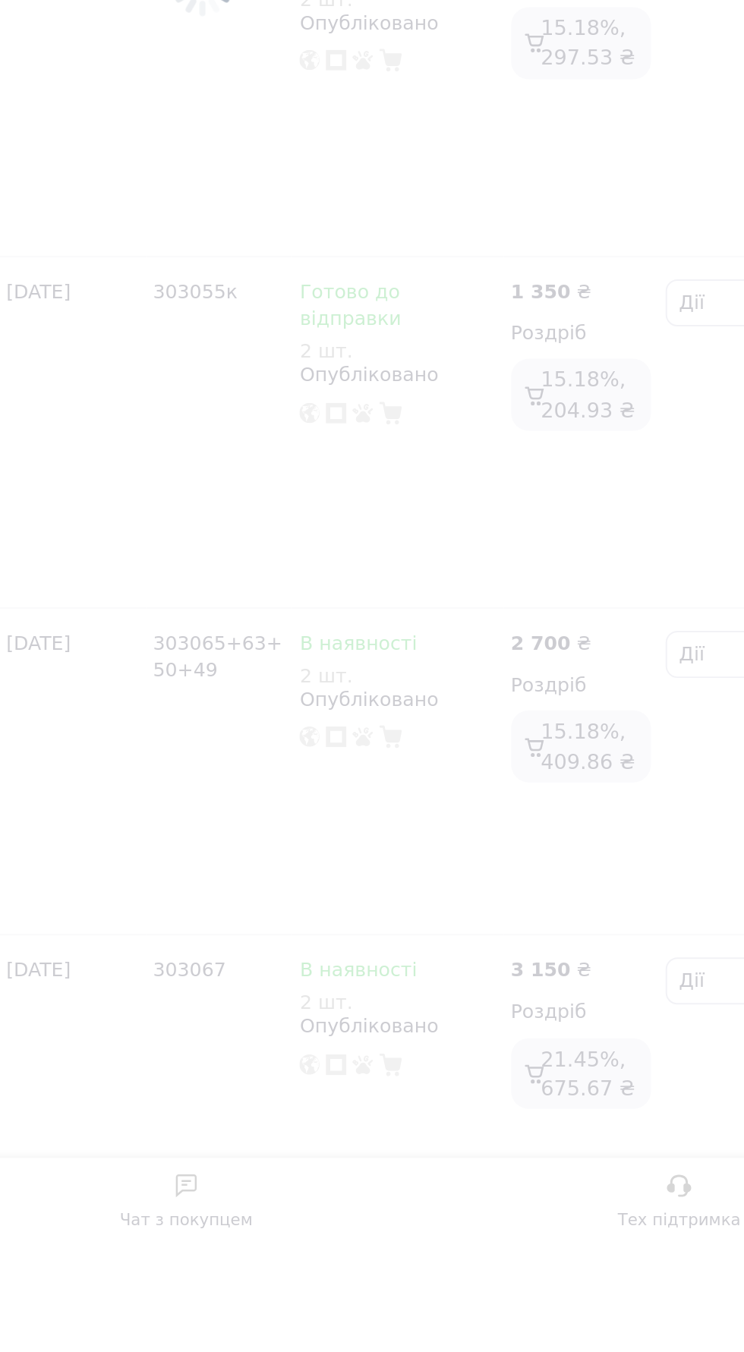
checkbox input "false"
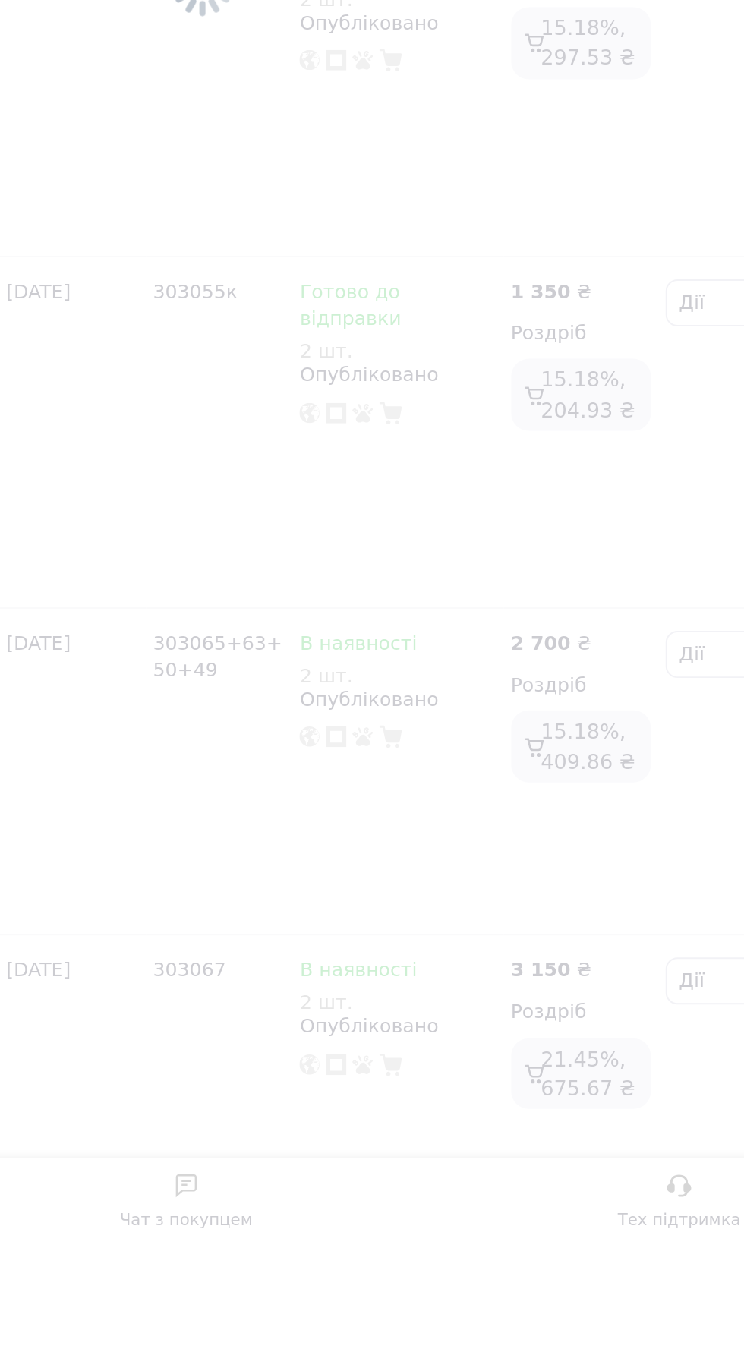
checkbox input "false"
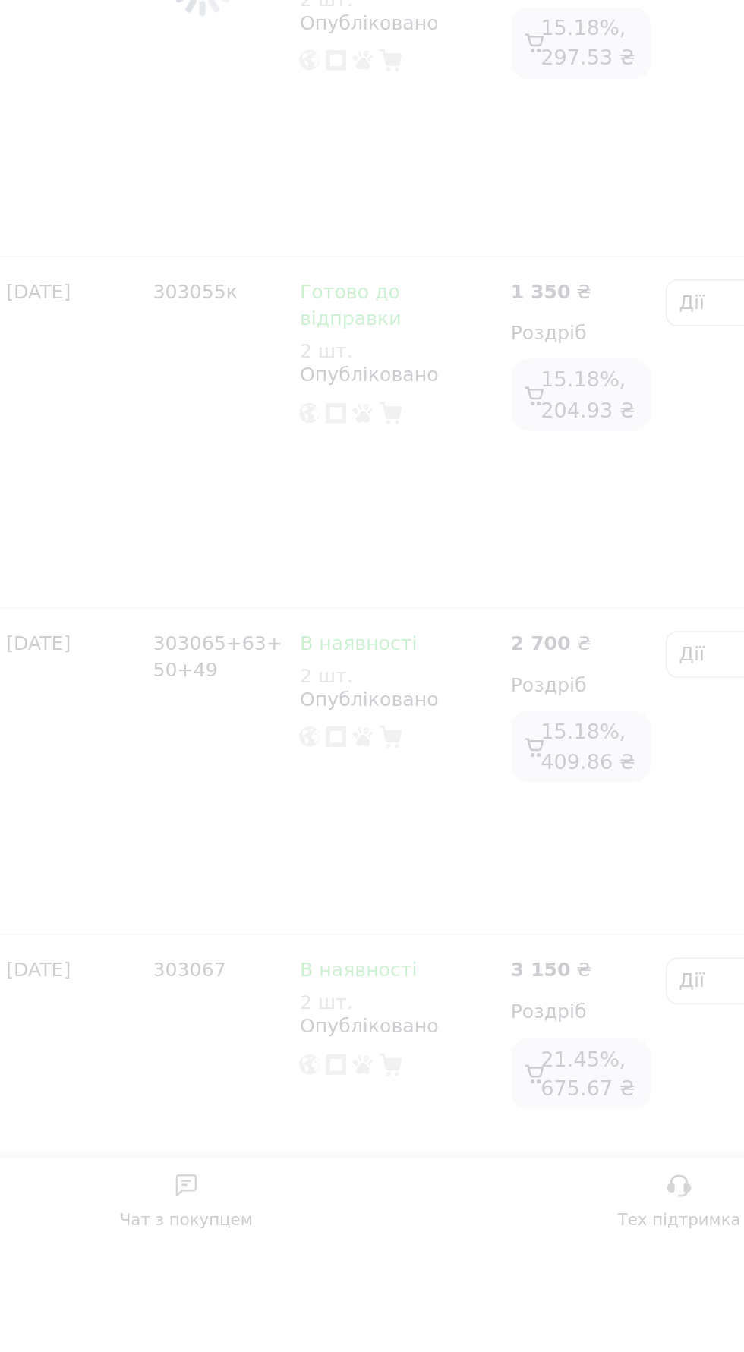
checkbox input "false"
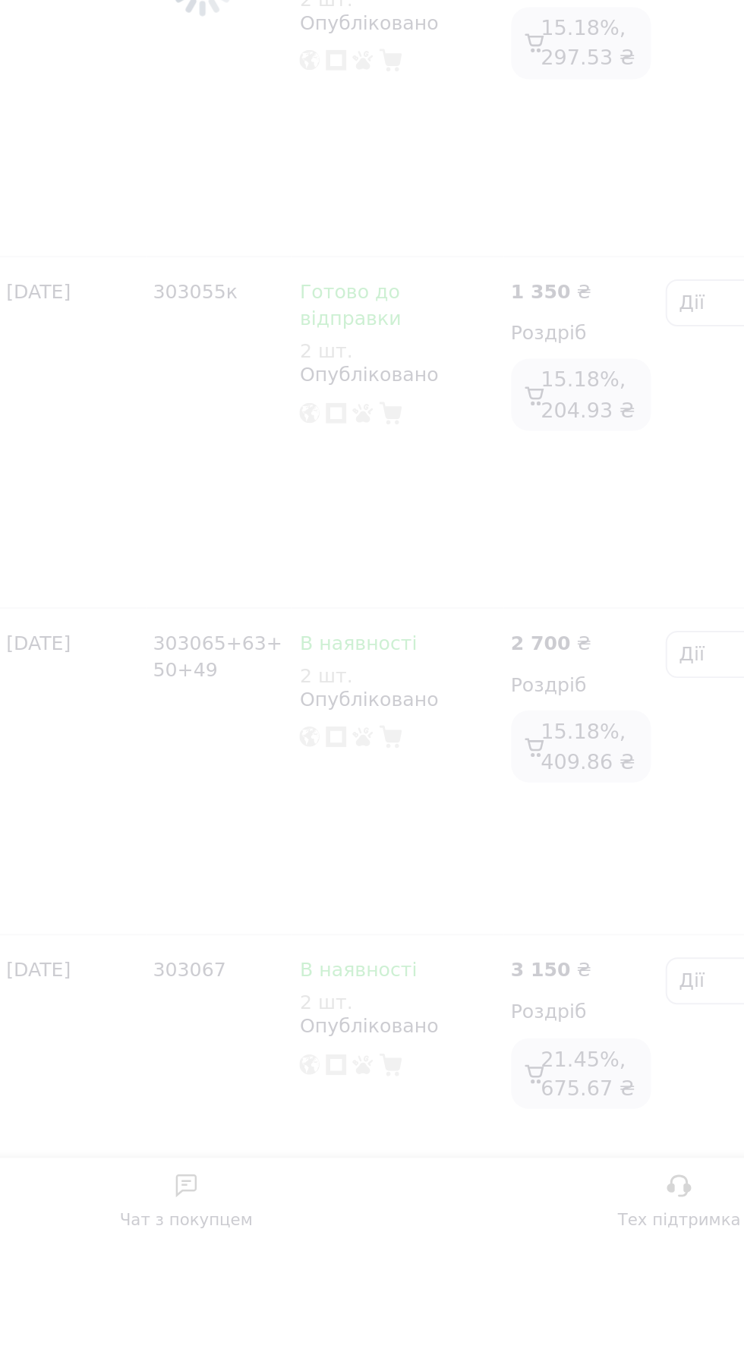
checkbox input "false"
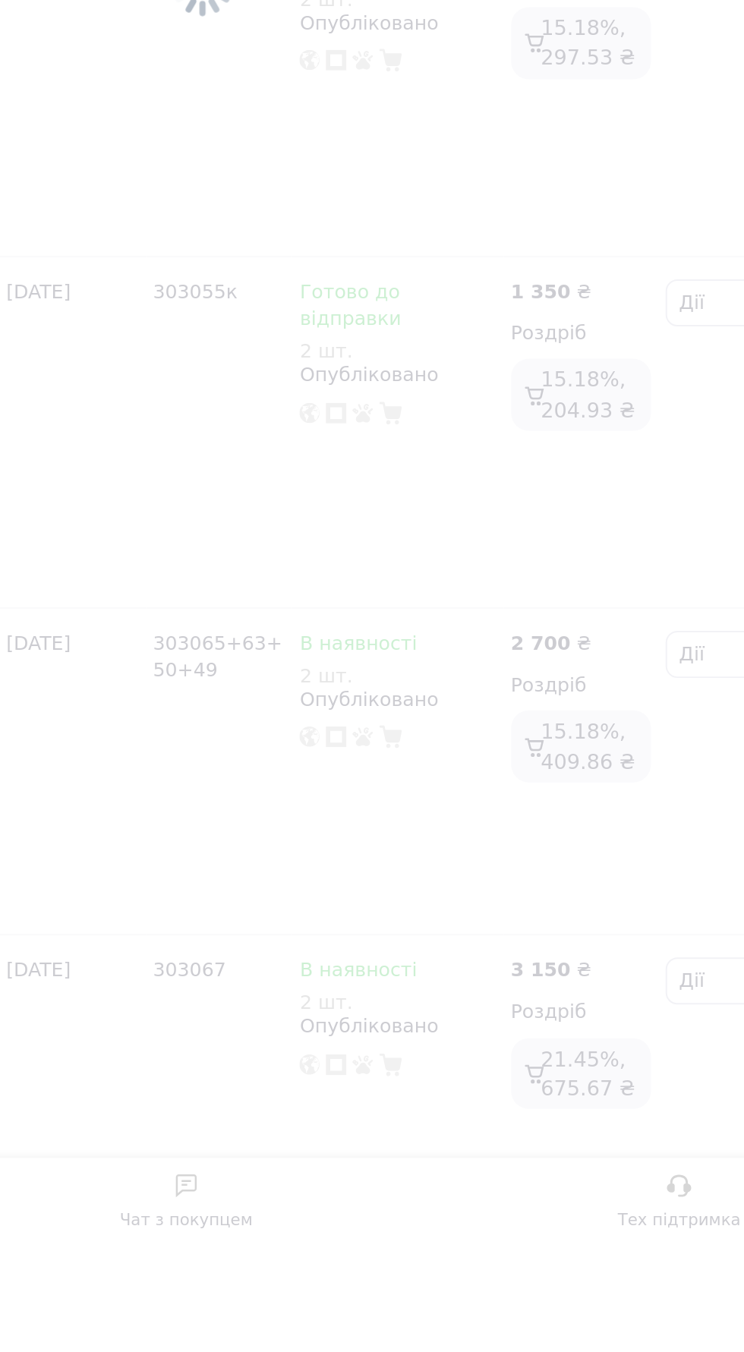
checkbox input "false"
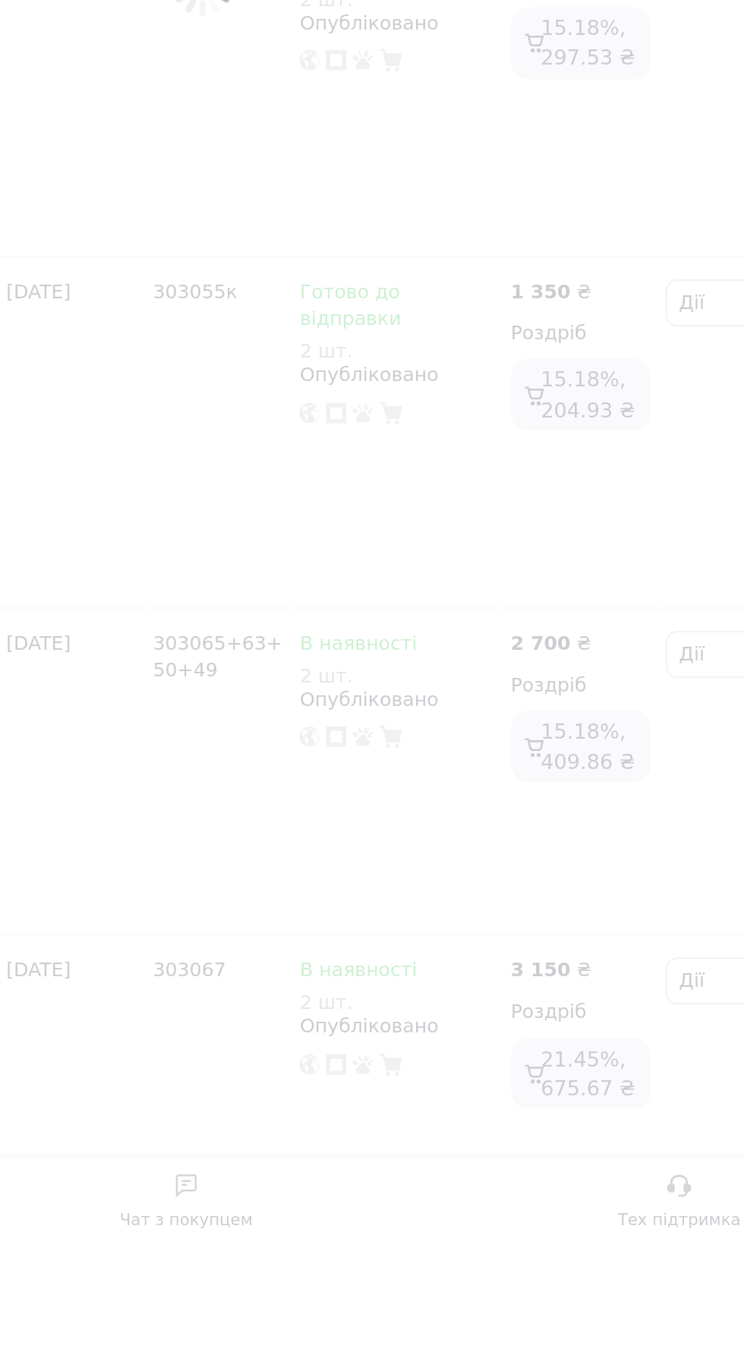
checkbox input "false"
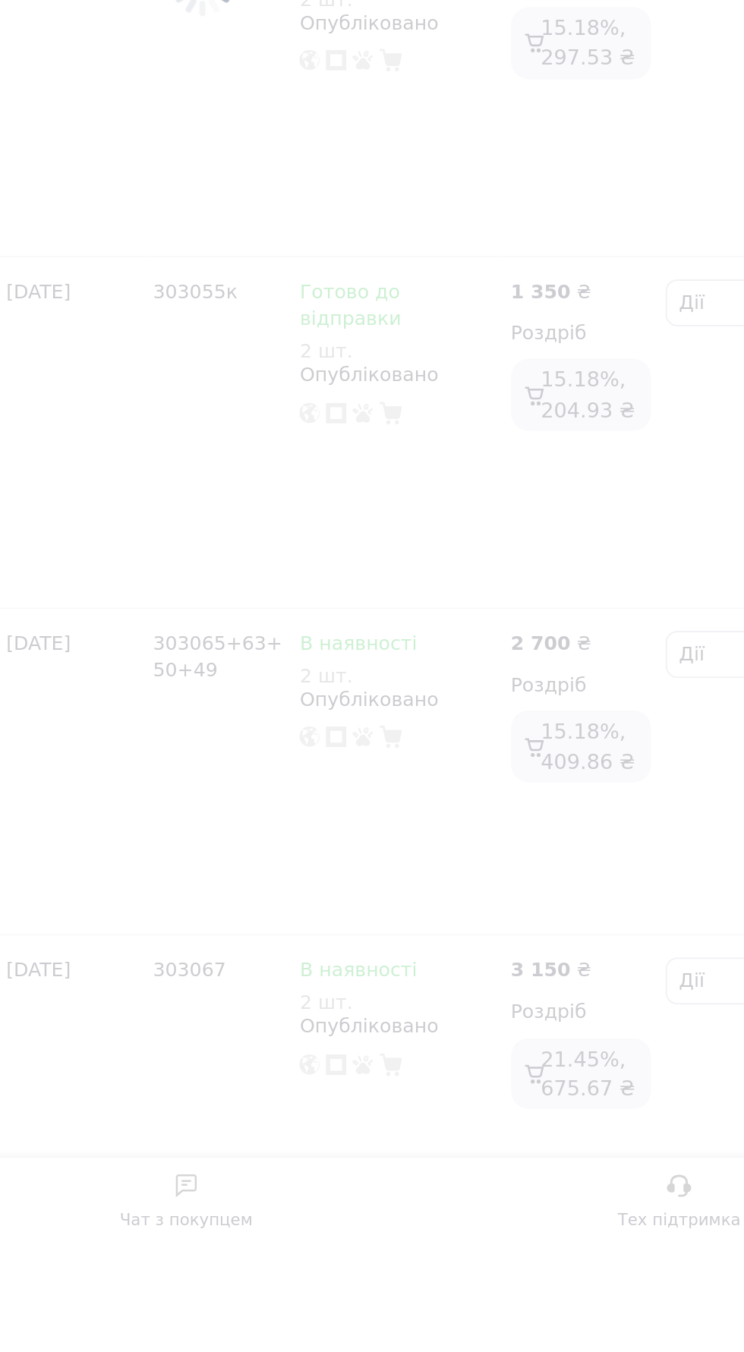
checkbox input "false"
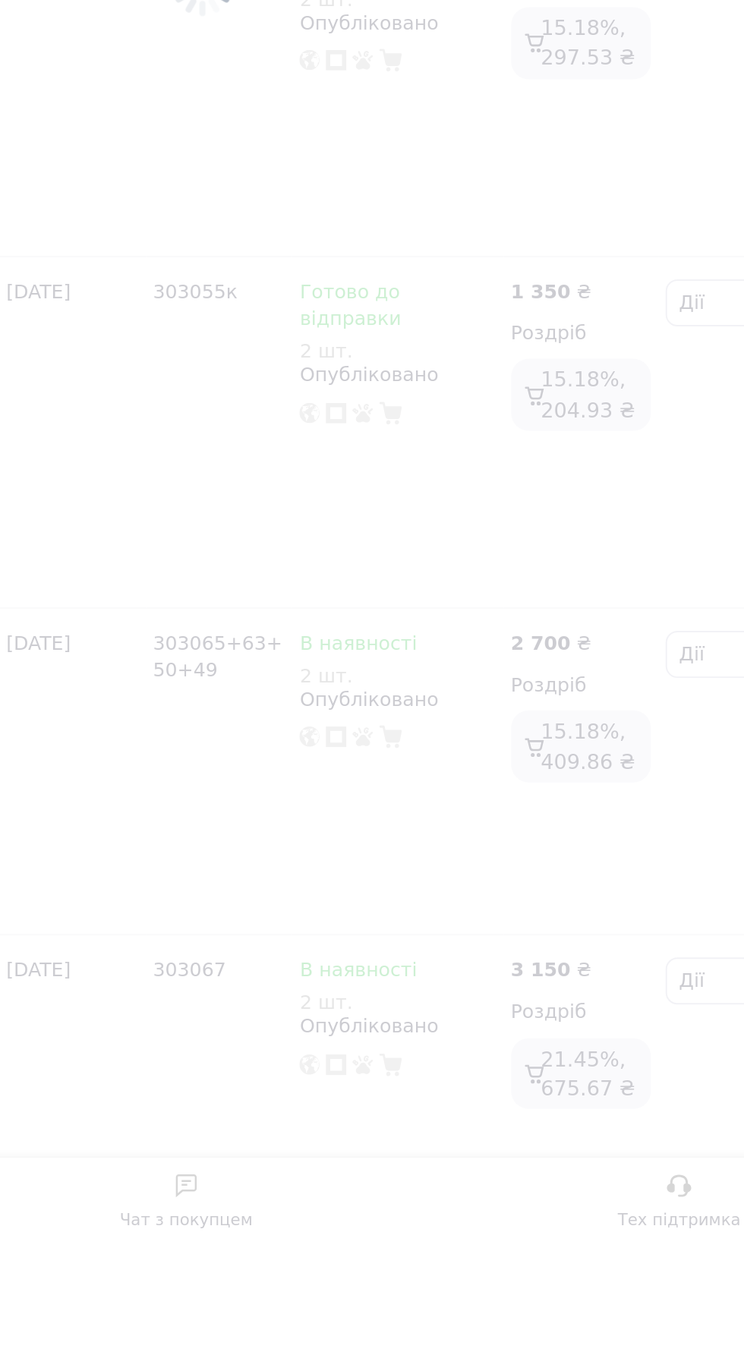
checkbox input "false"
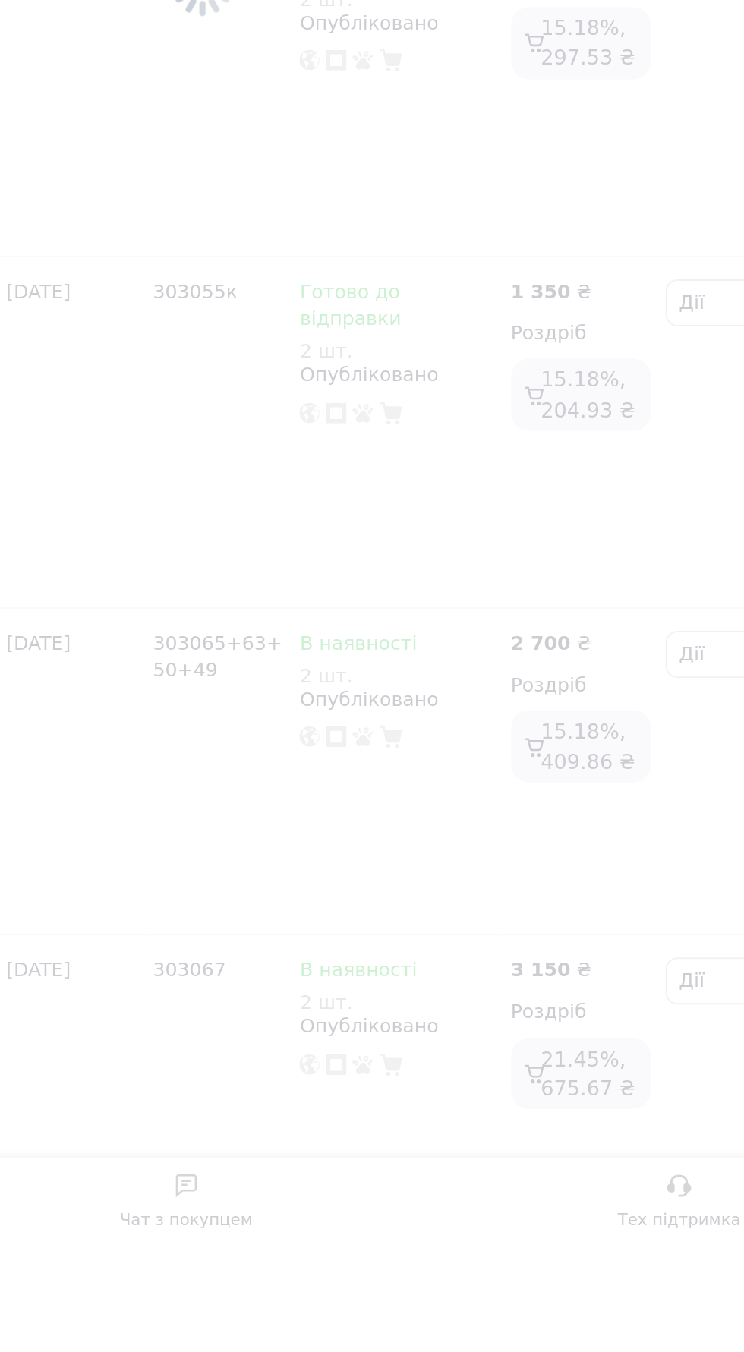
checkbox input "false"
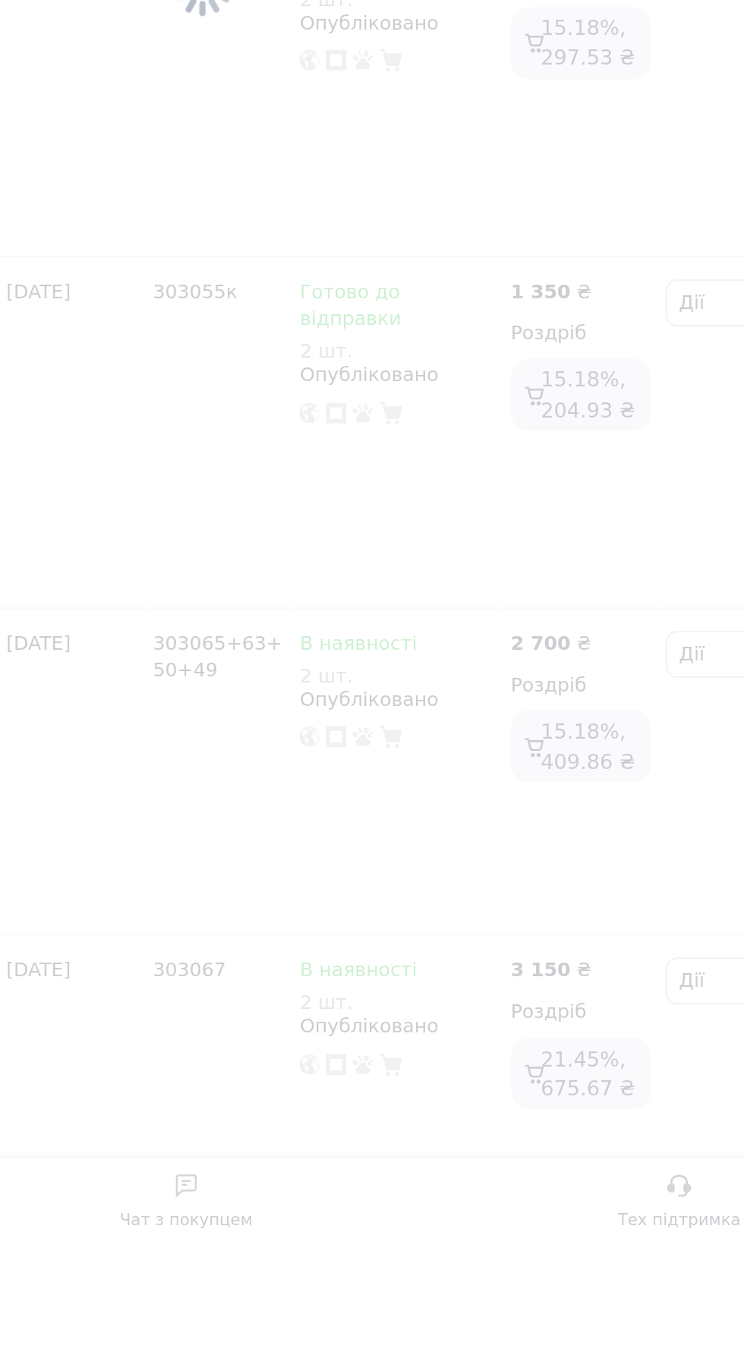
checkbox input "false"
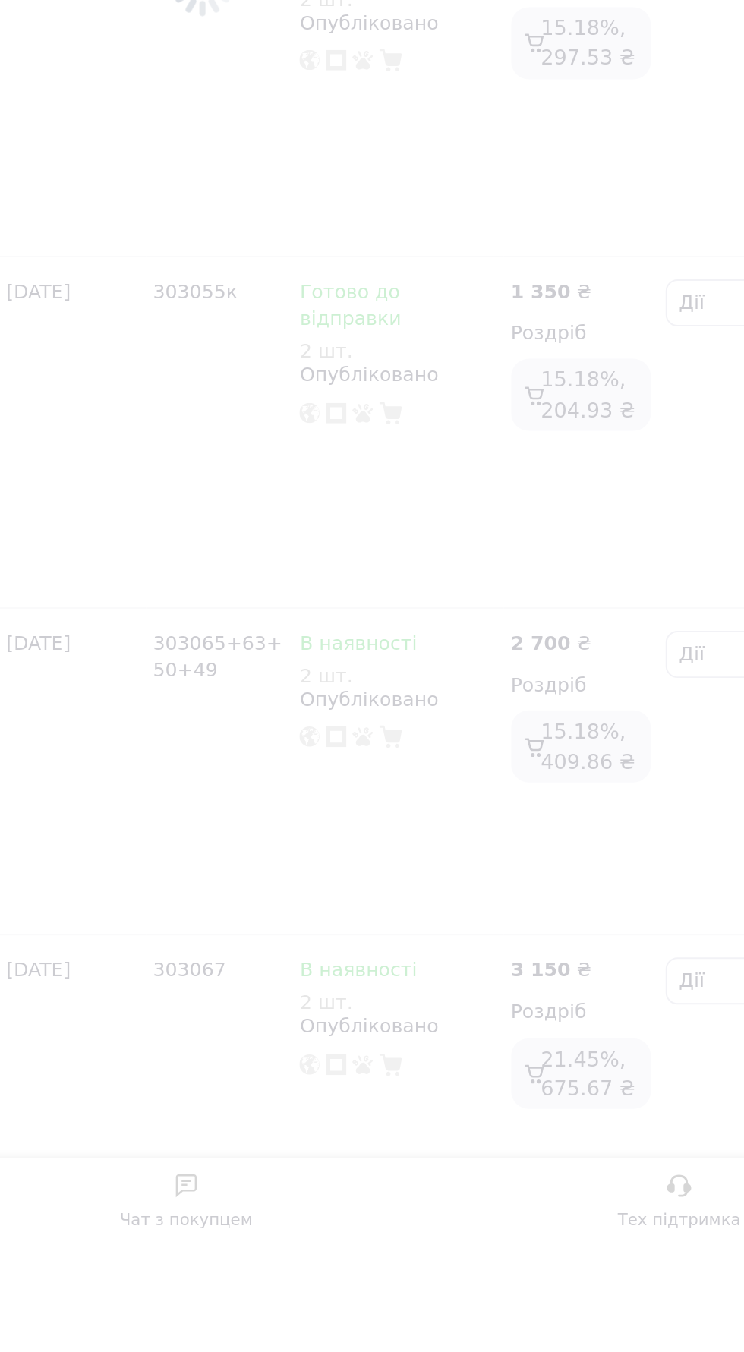
checkbox input "false"
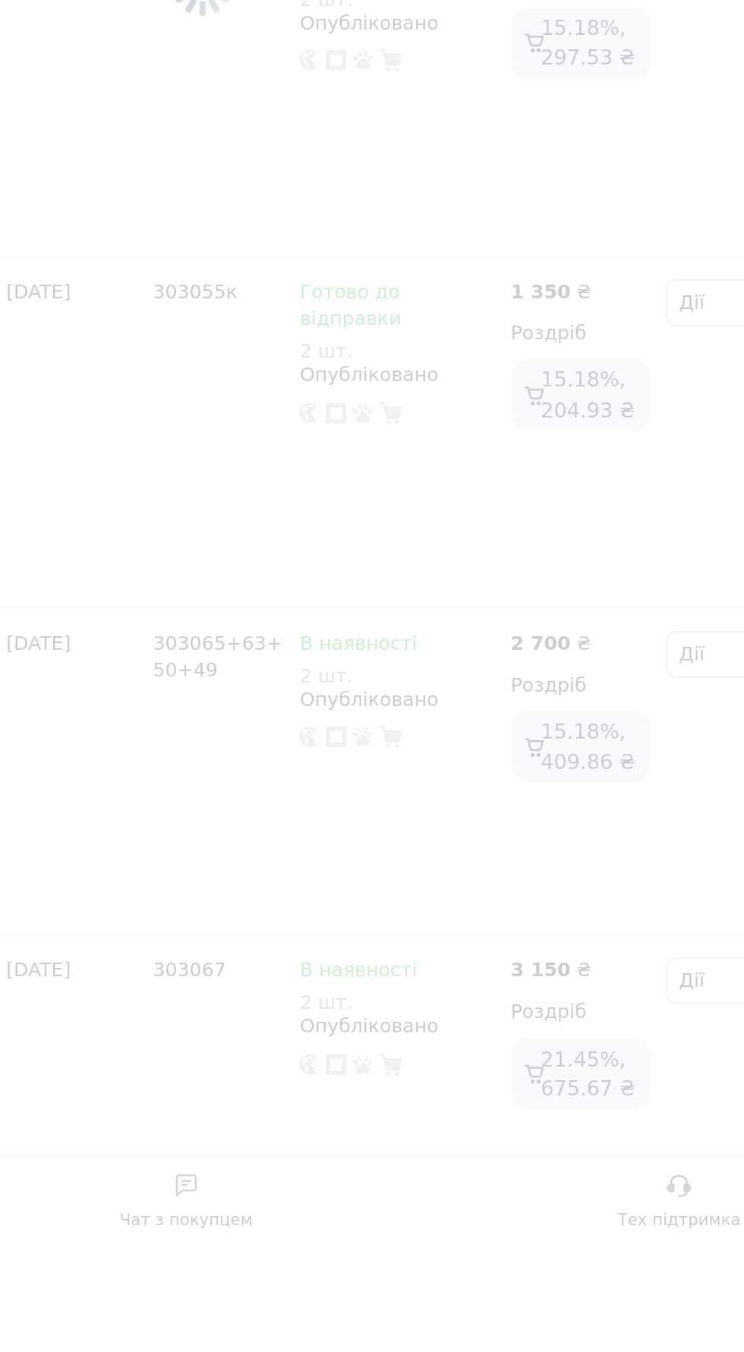
checkbox input "false"
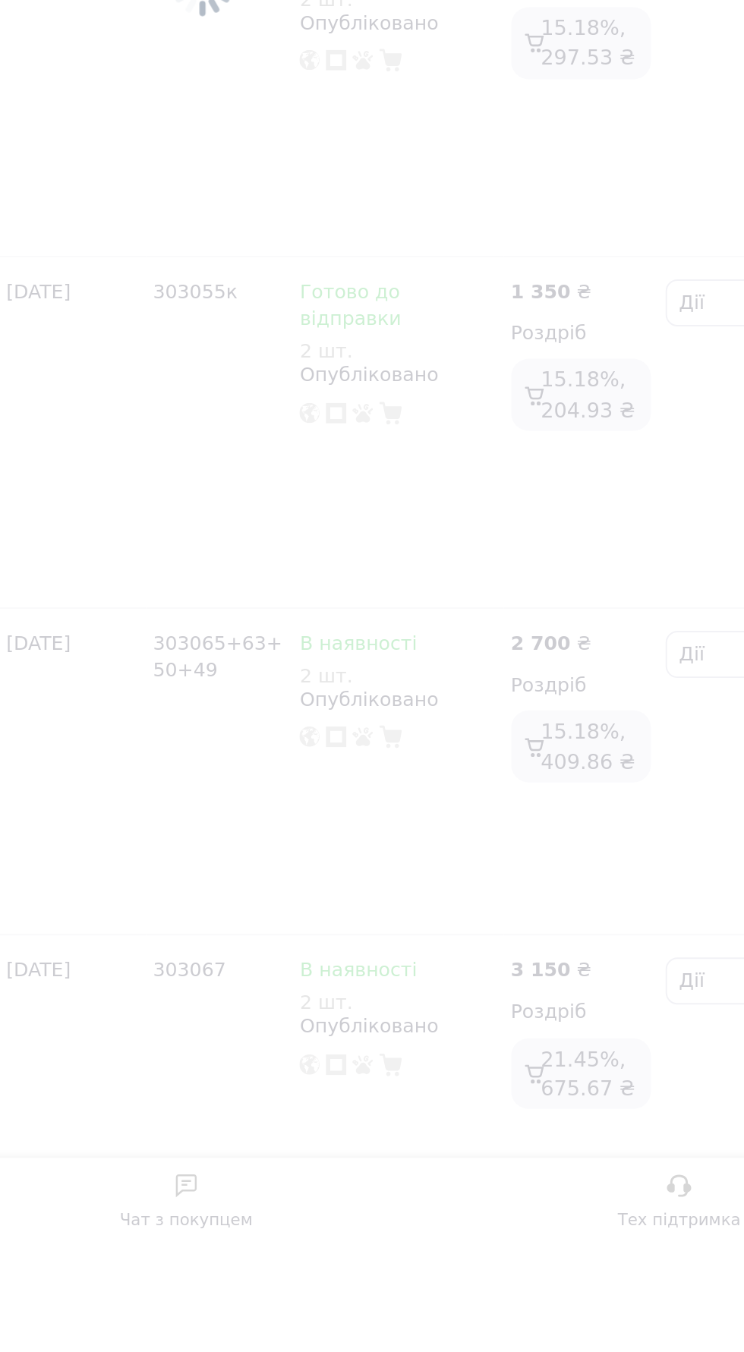
checkbox input "false"
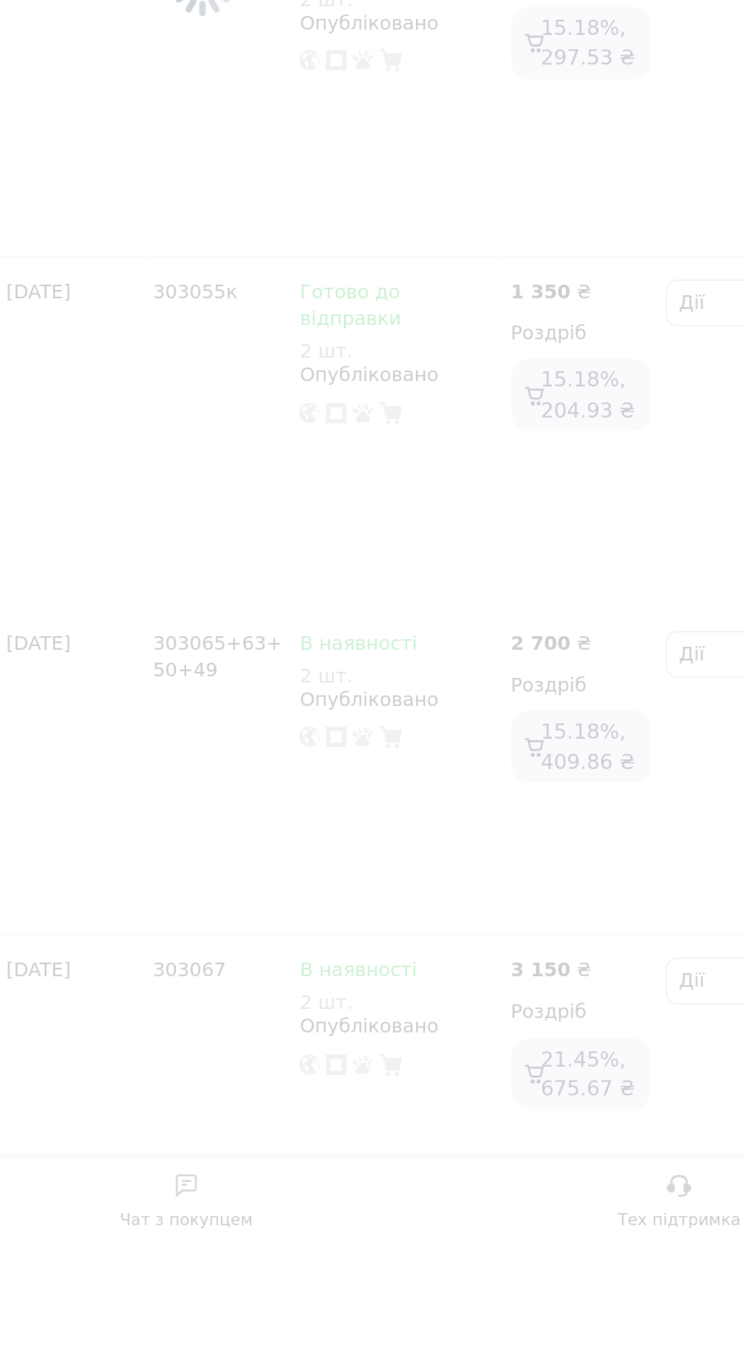
checkbox input "false"
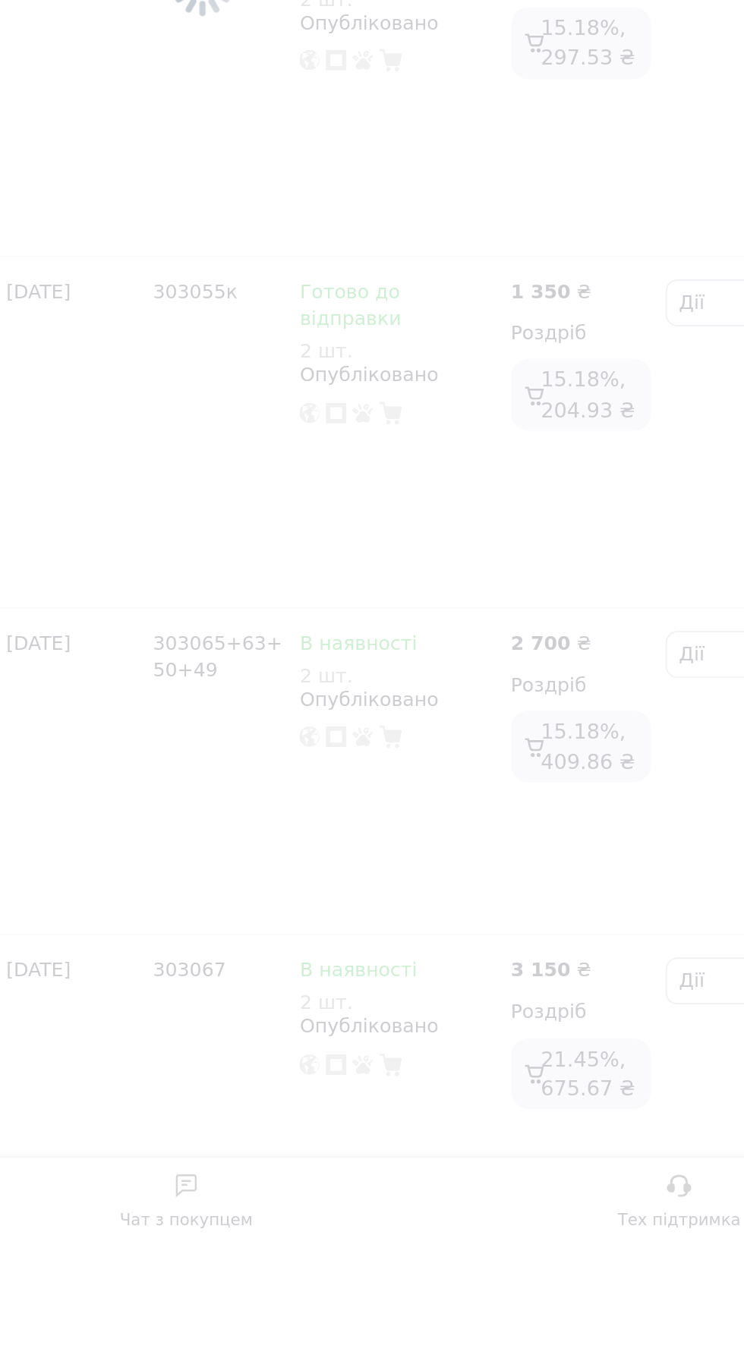
checkbox input "false"
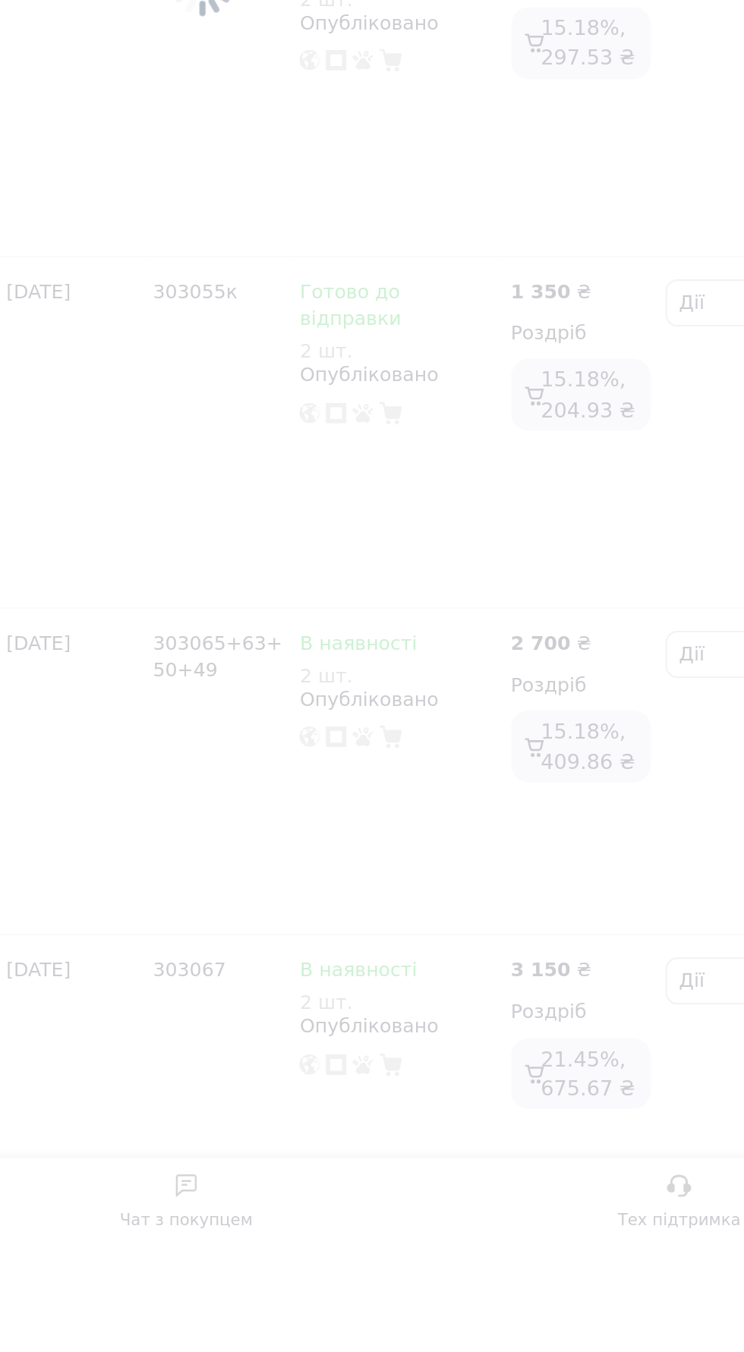
checkbox input "false"
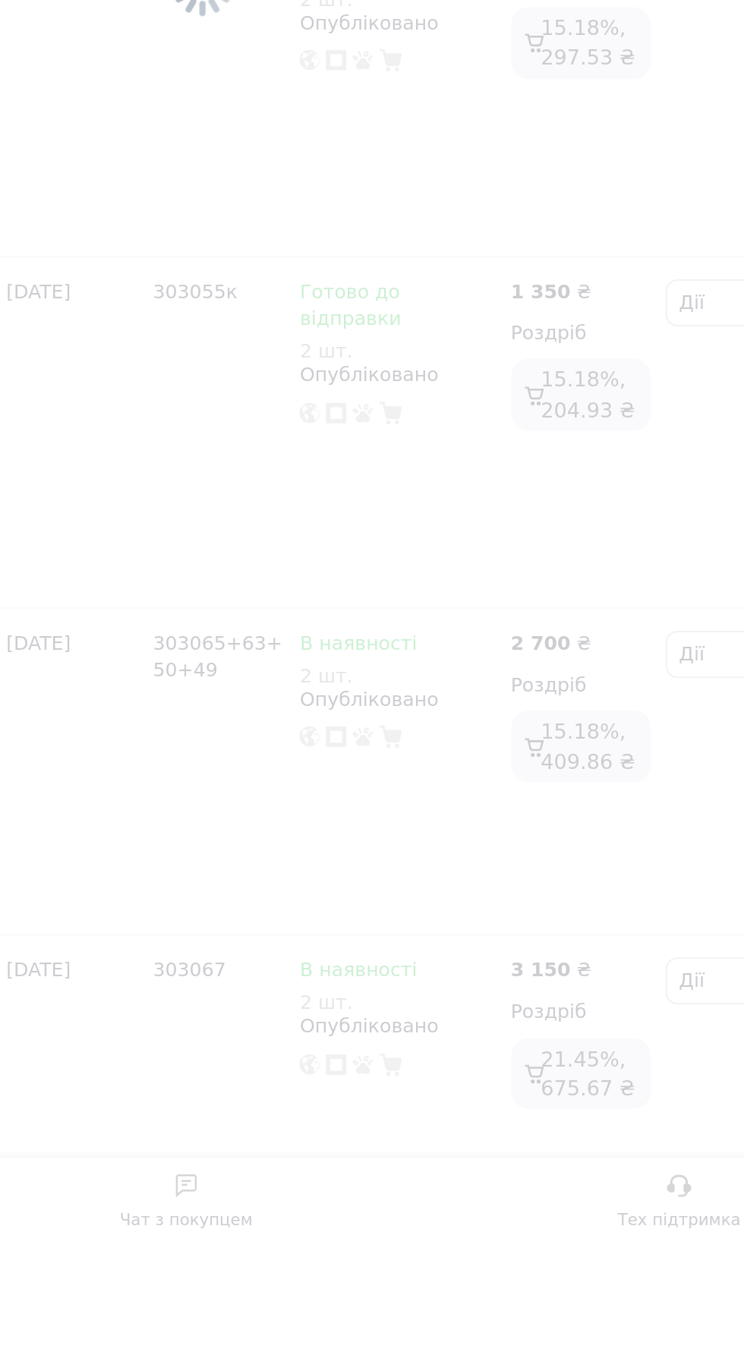
checkbox input "false"
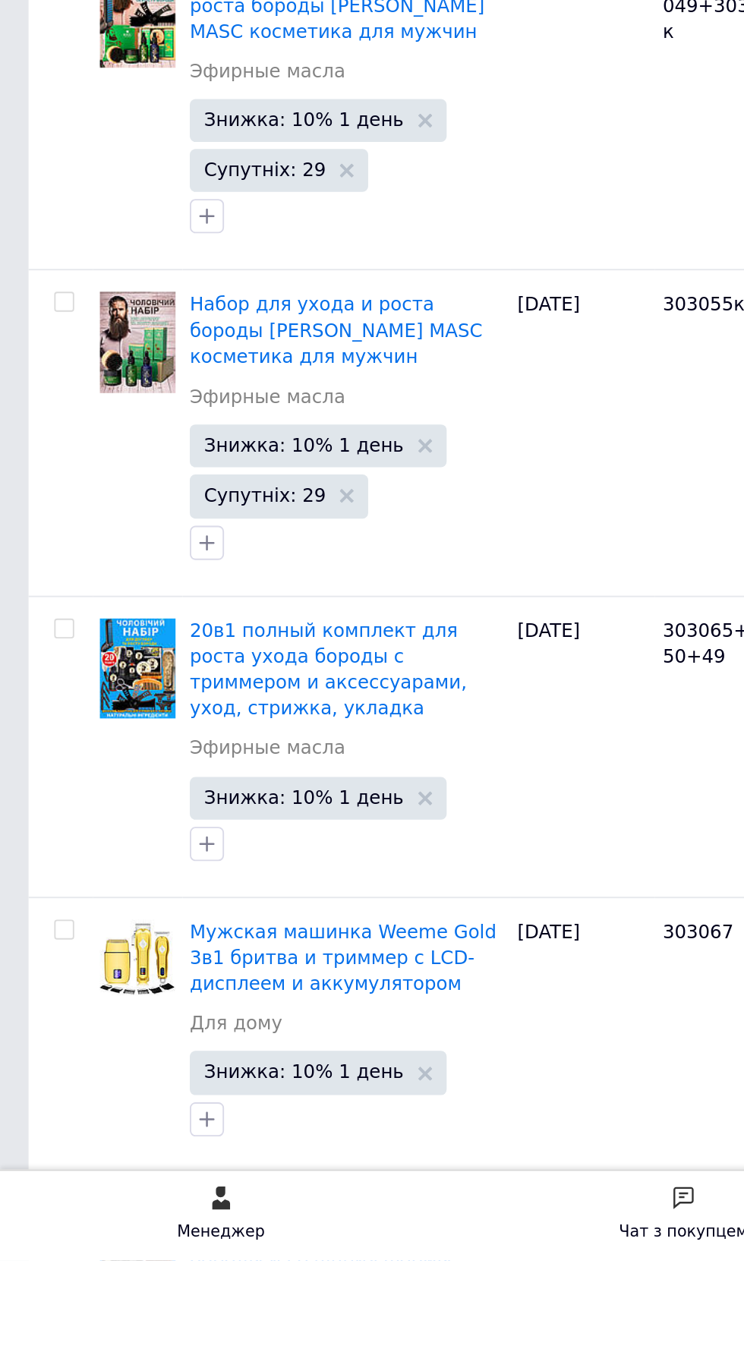
scroll to position [8, 0]
